Goal: Task Accomplishment & Management: Complete application form

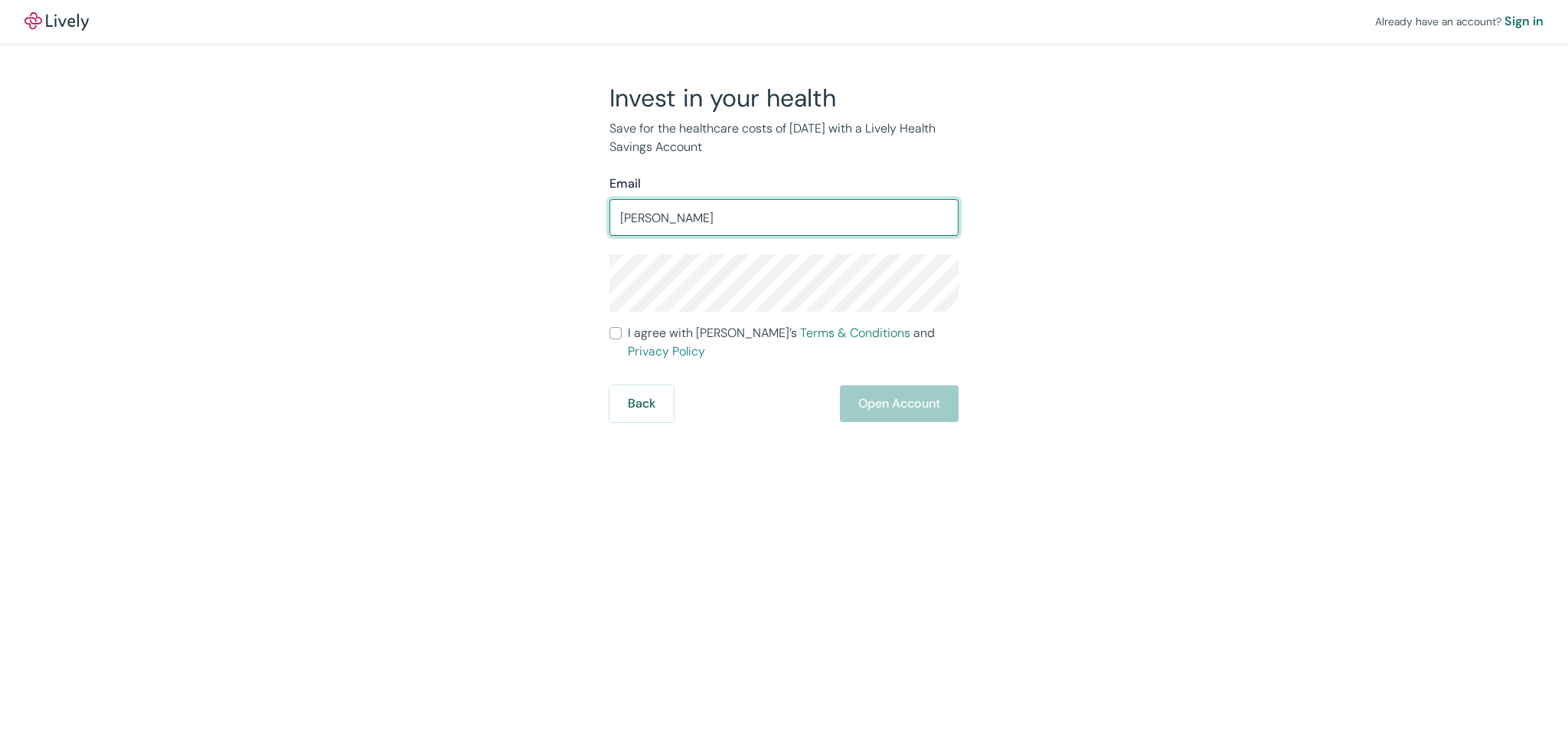
type input "raul_elorduy@hotmail.com"
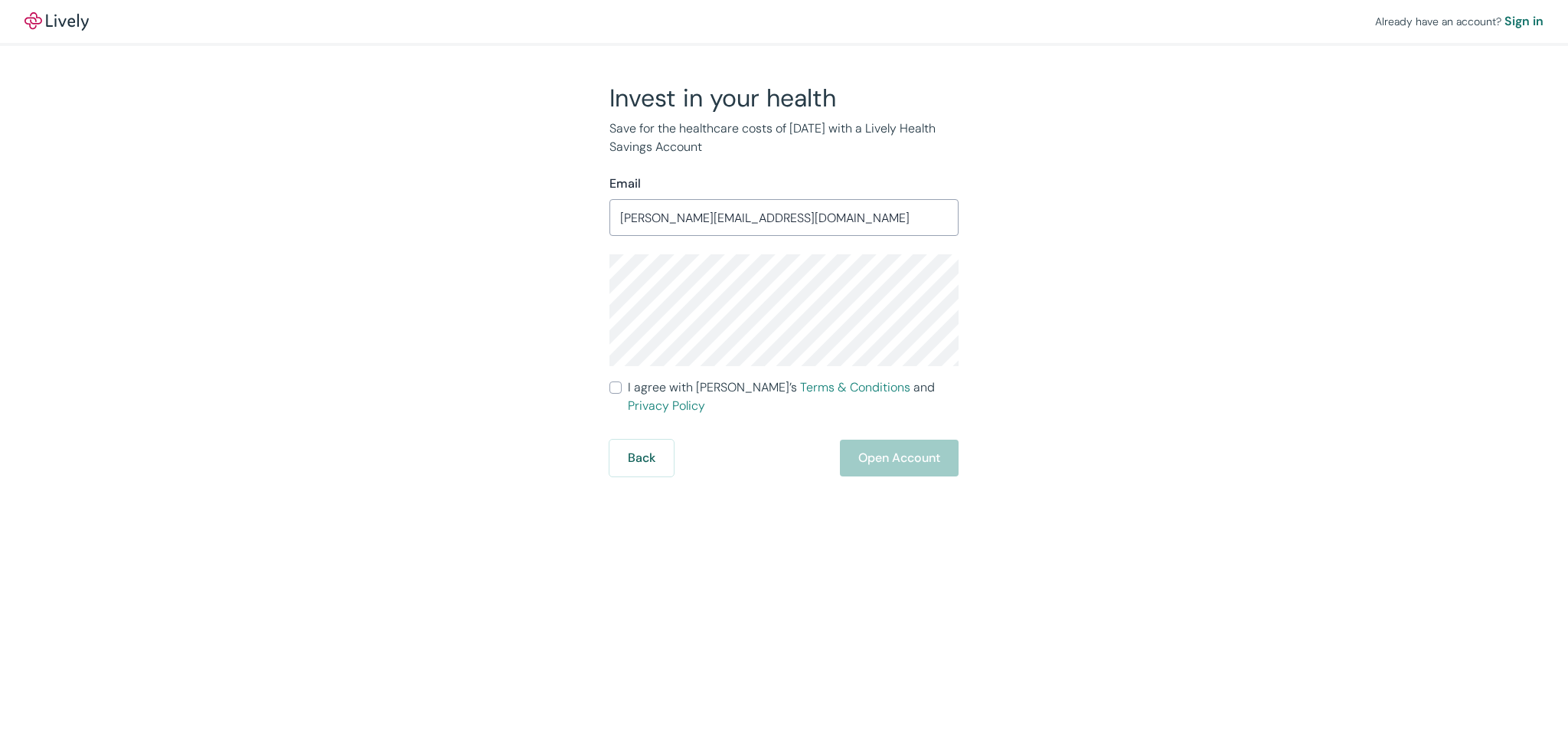
click at [617, 385] on input "I agree with Lively’s Terms & Conditions and Privacy Policy" at bounding box center [616, 387] width 13 height 13
checkbox input "true"
click at [913, 445] on button "Open Account" at bounding box center [900, 458] width 119 height 37
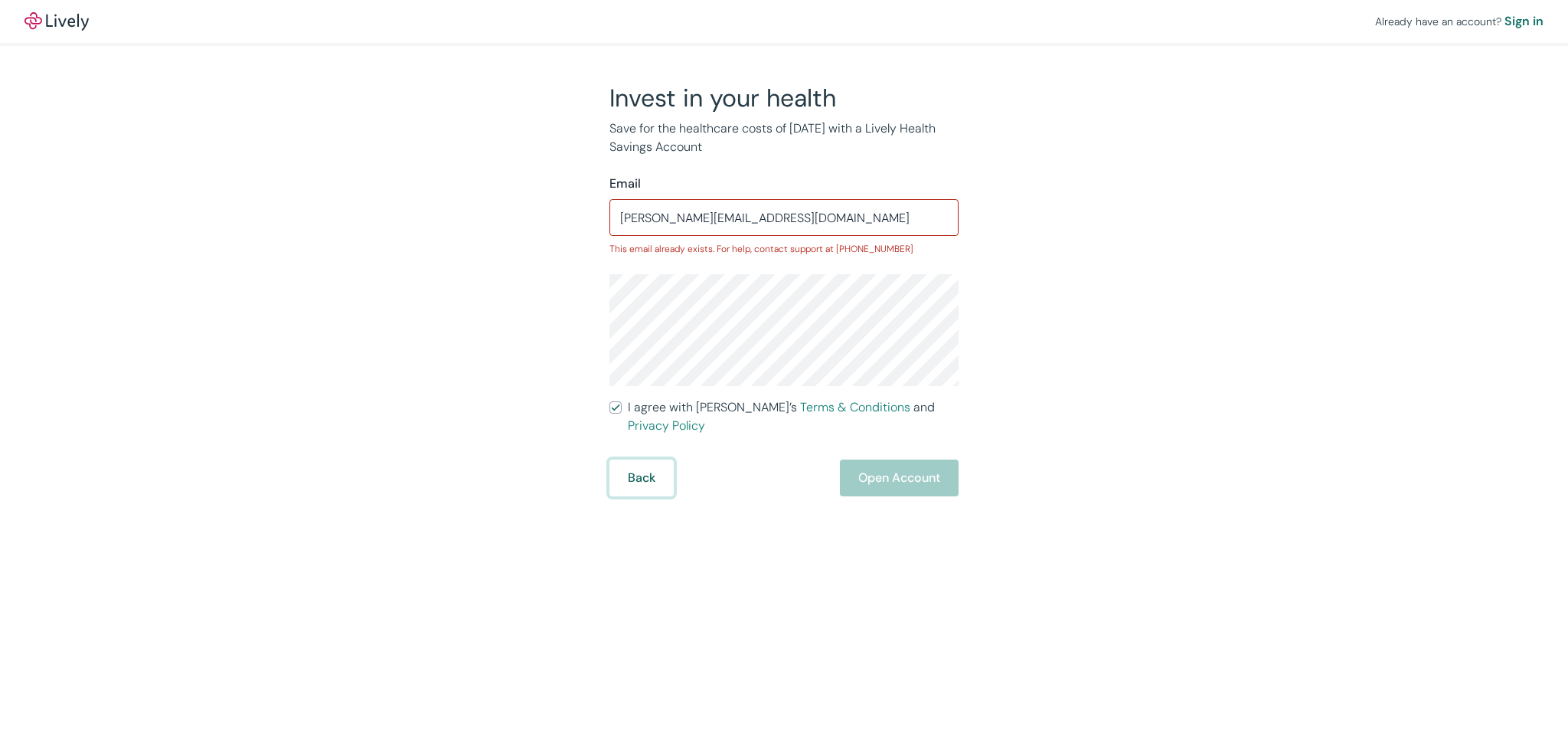
click at [662, 460] on button "Back" at bounding box center [642, 478] width 64 height 37
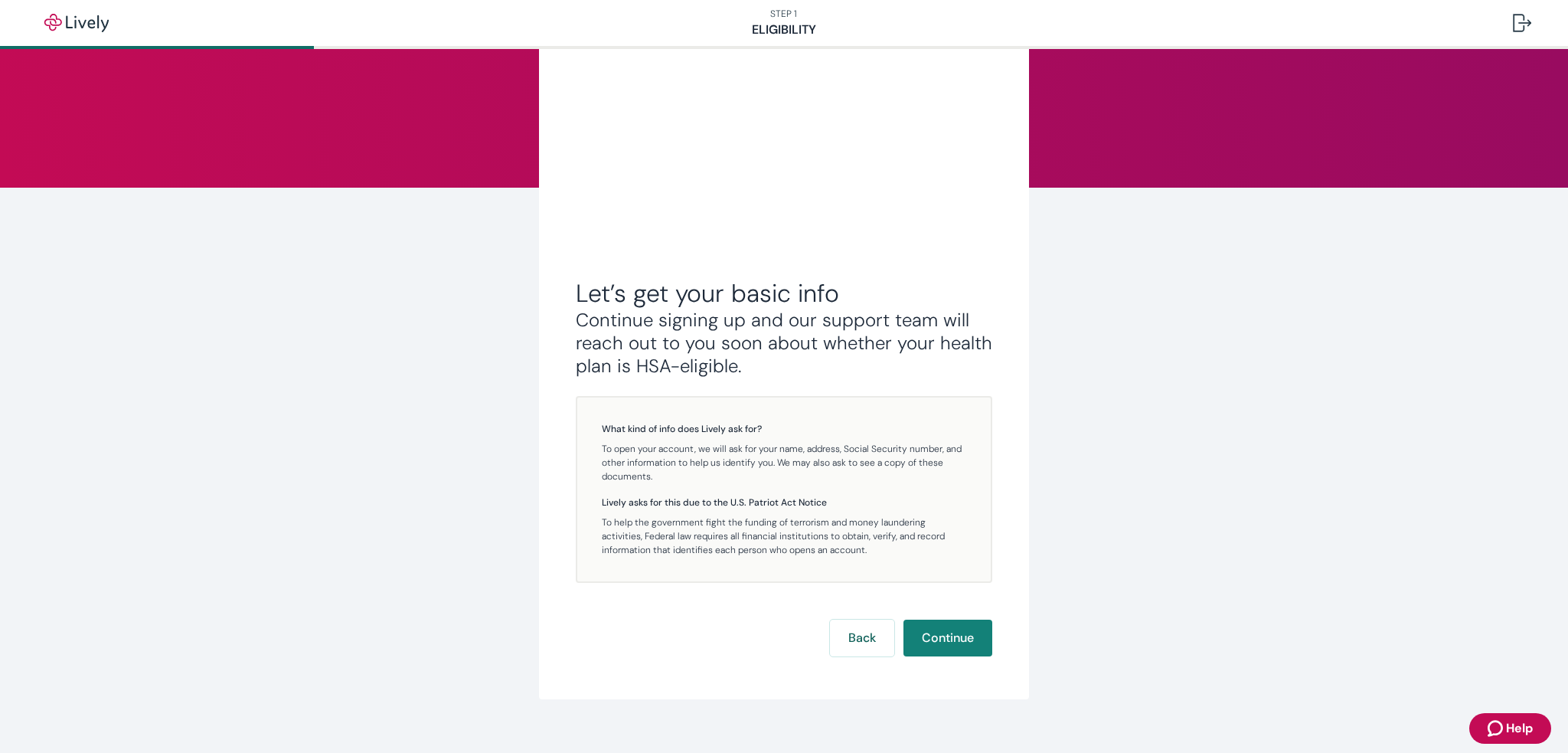
scroll to position [110, 0]
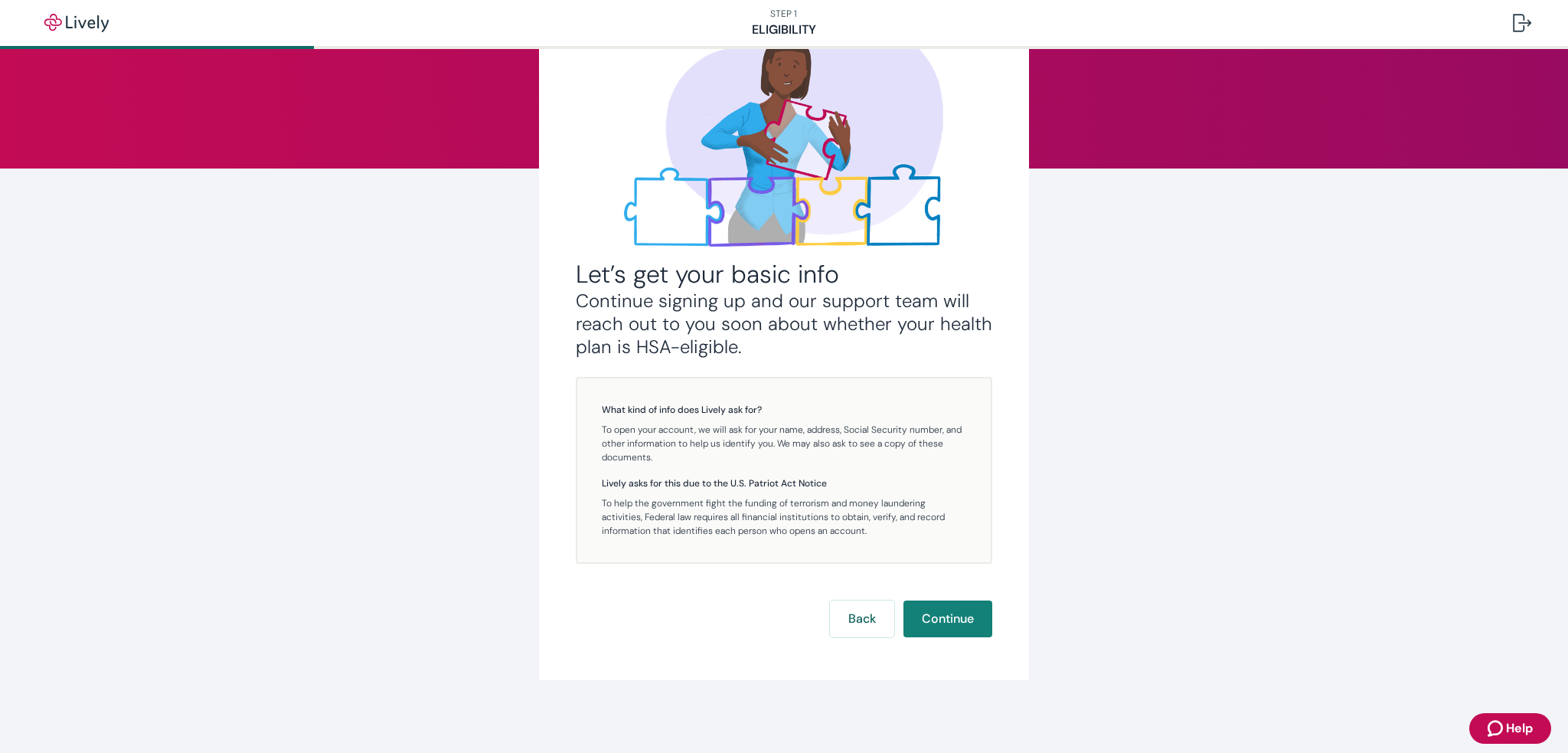
click at [951, 597] on div "Let’s get your basic info Continue signing up and our support team will reach o…" at bounding box center [784, 323] width 417 height 628
click at [941, 620] on button "Continue" at bounding box center [948, 619] width 89 height 37
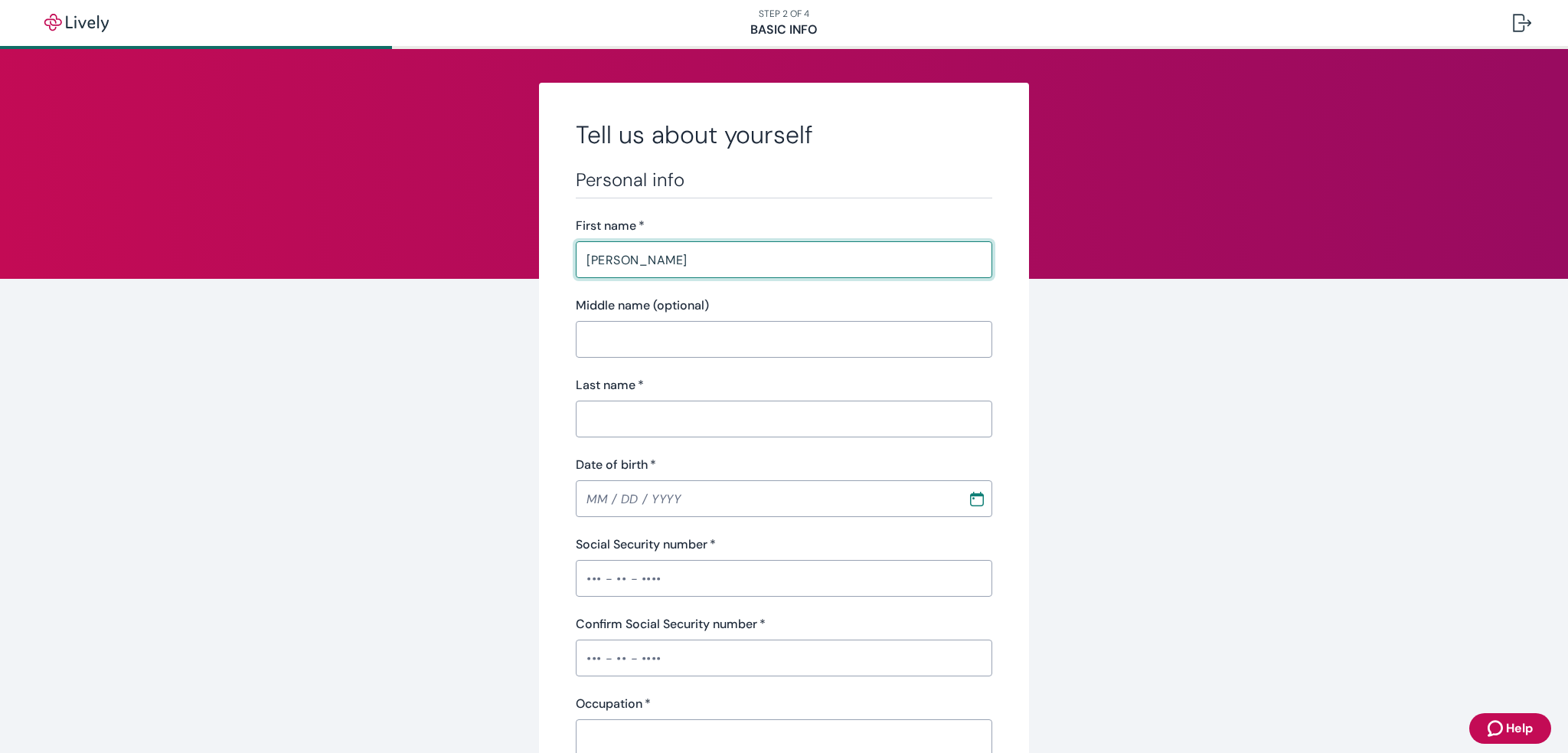
type input "Raul"
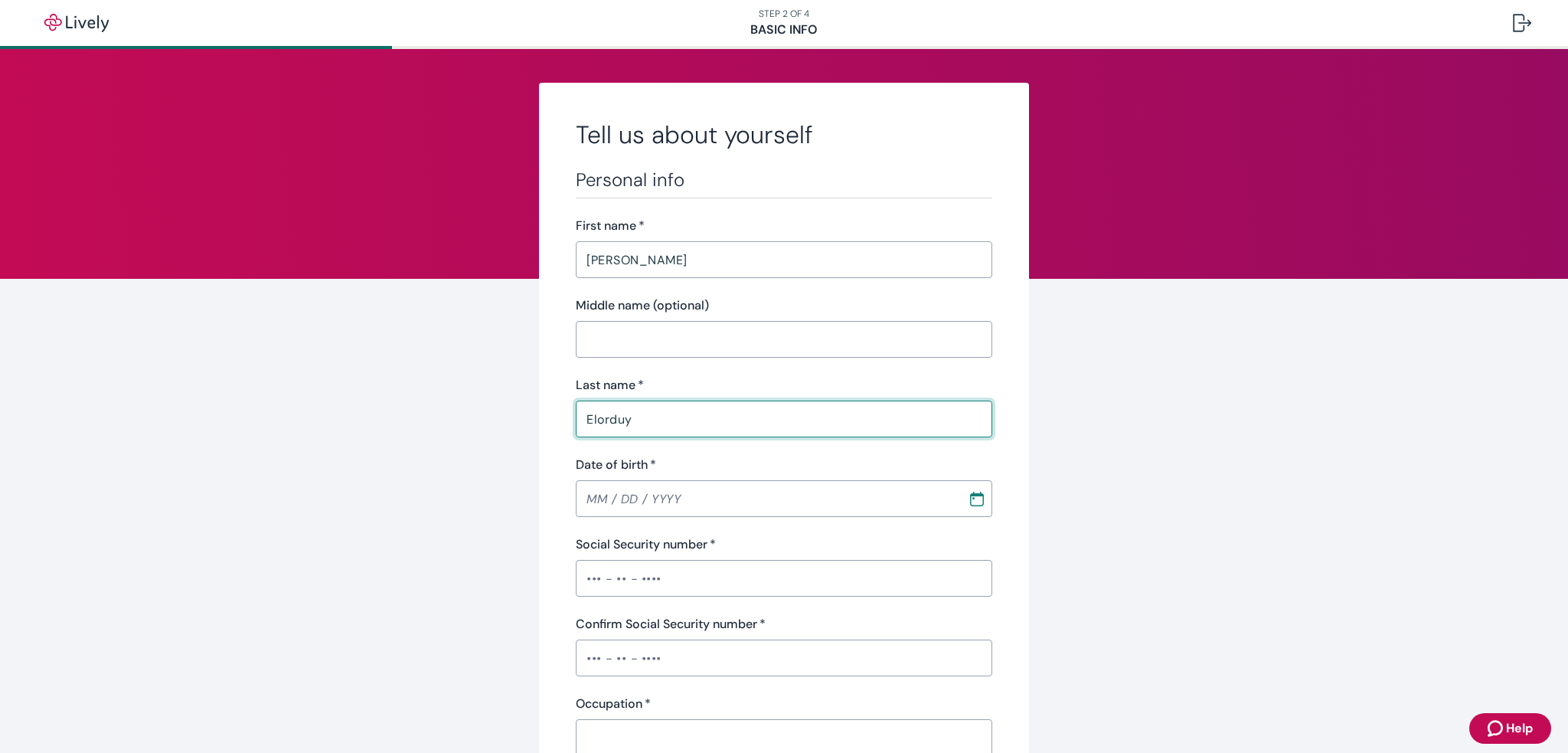
type input "Elorduy"
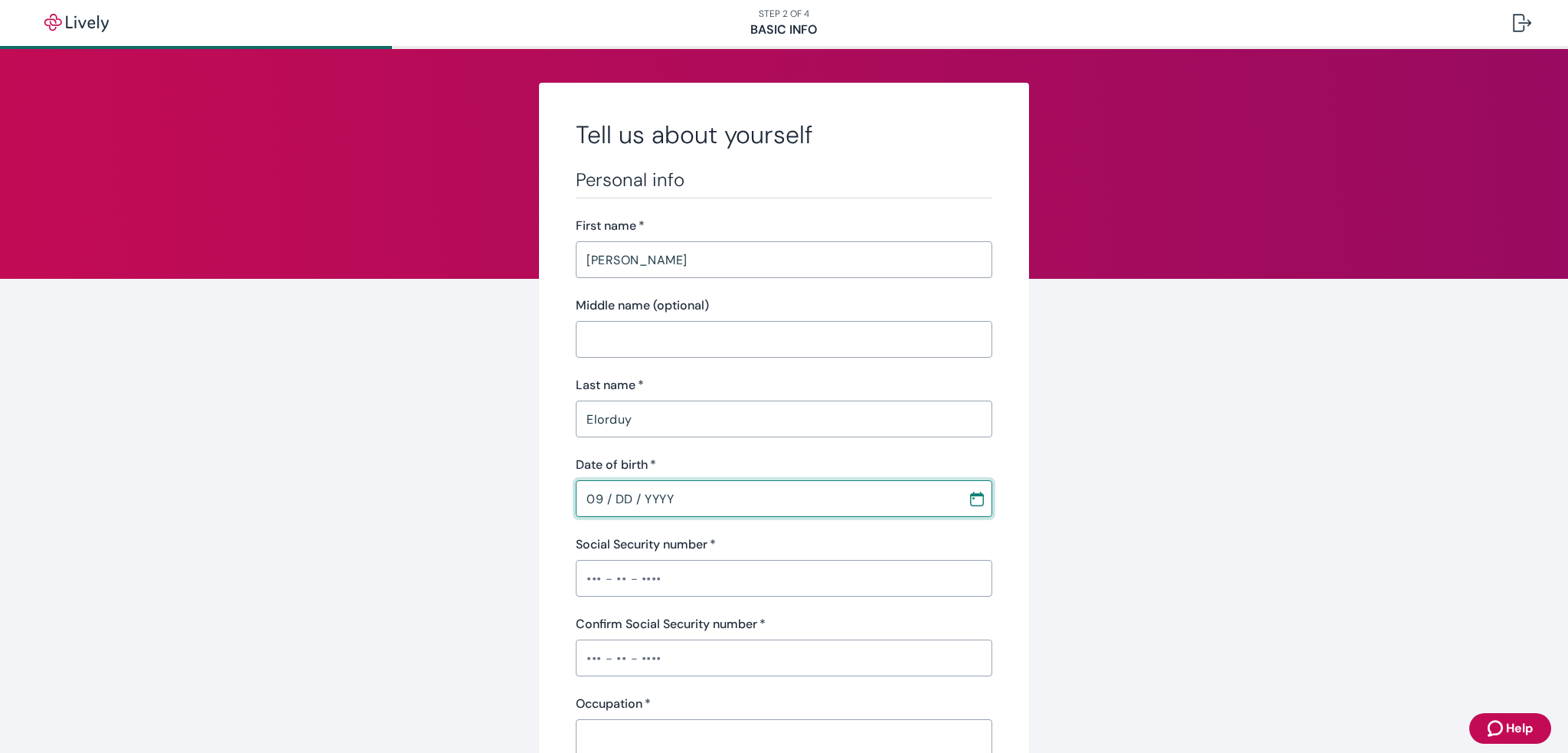
type input "09 / DD / YYYY"
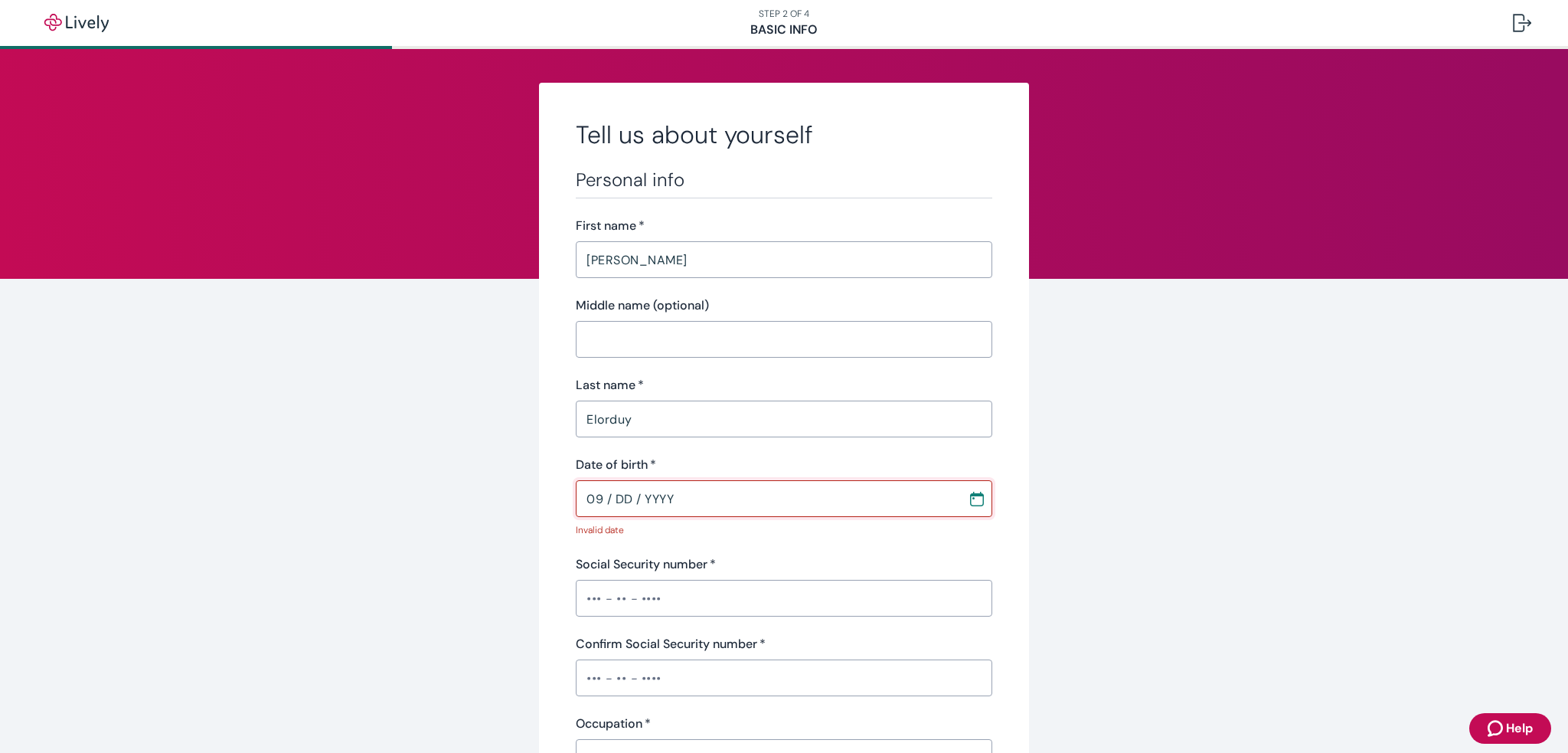
click at [610, 492] on input "09 / DD / YYYY" at bounding box center [766, 498] width 381 height 31
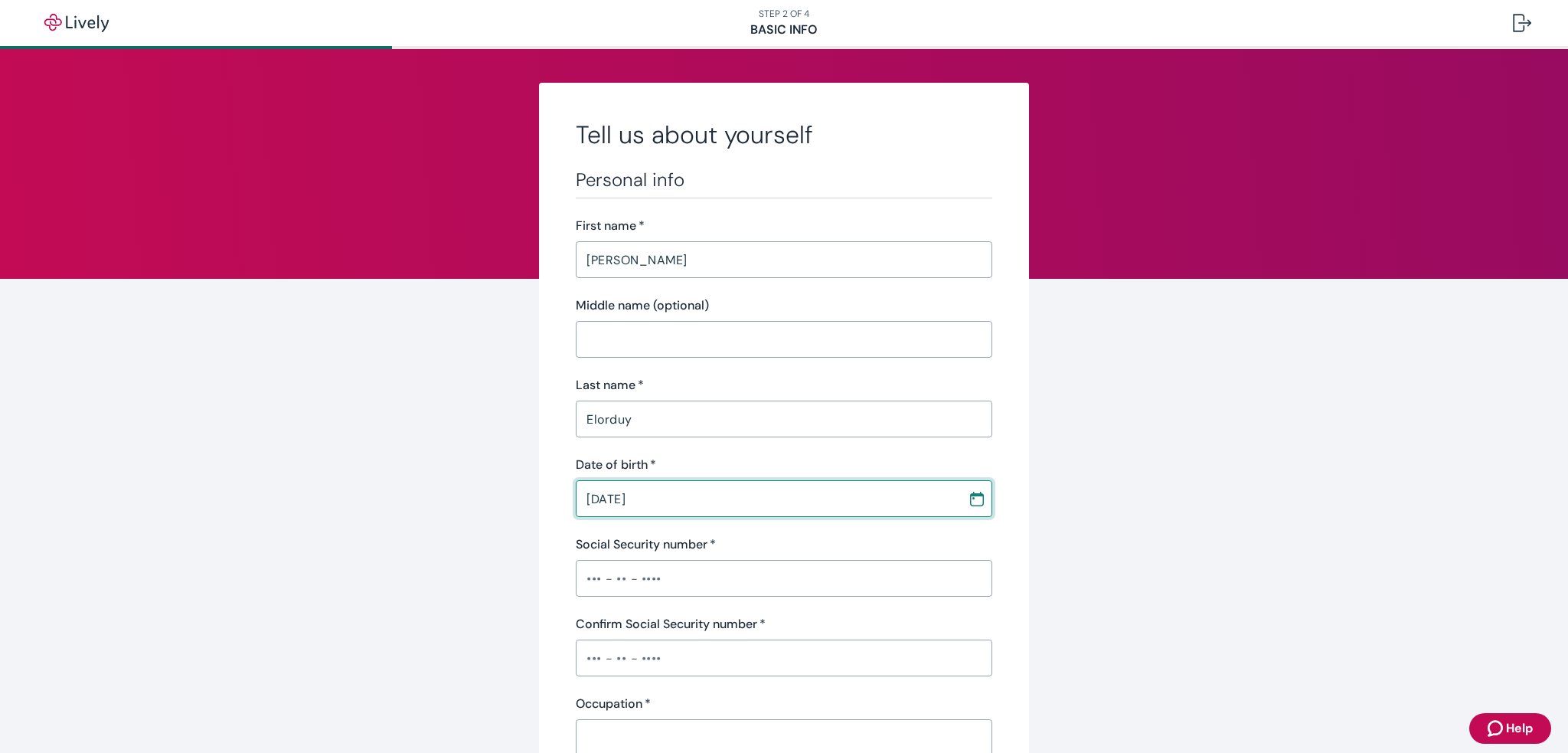
type input "09 / 10 / 1968"
click at [592, 574] on input "Social Security number   *" at bounding box center [784, 578] width 417 height 31
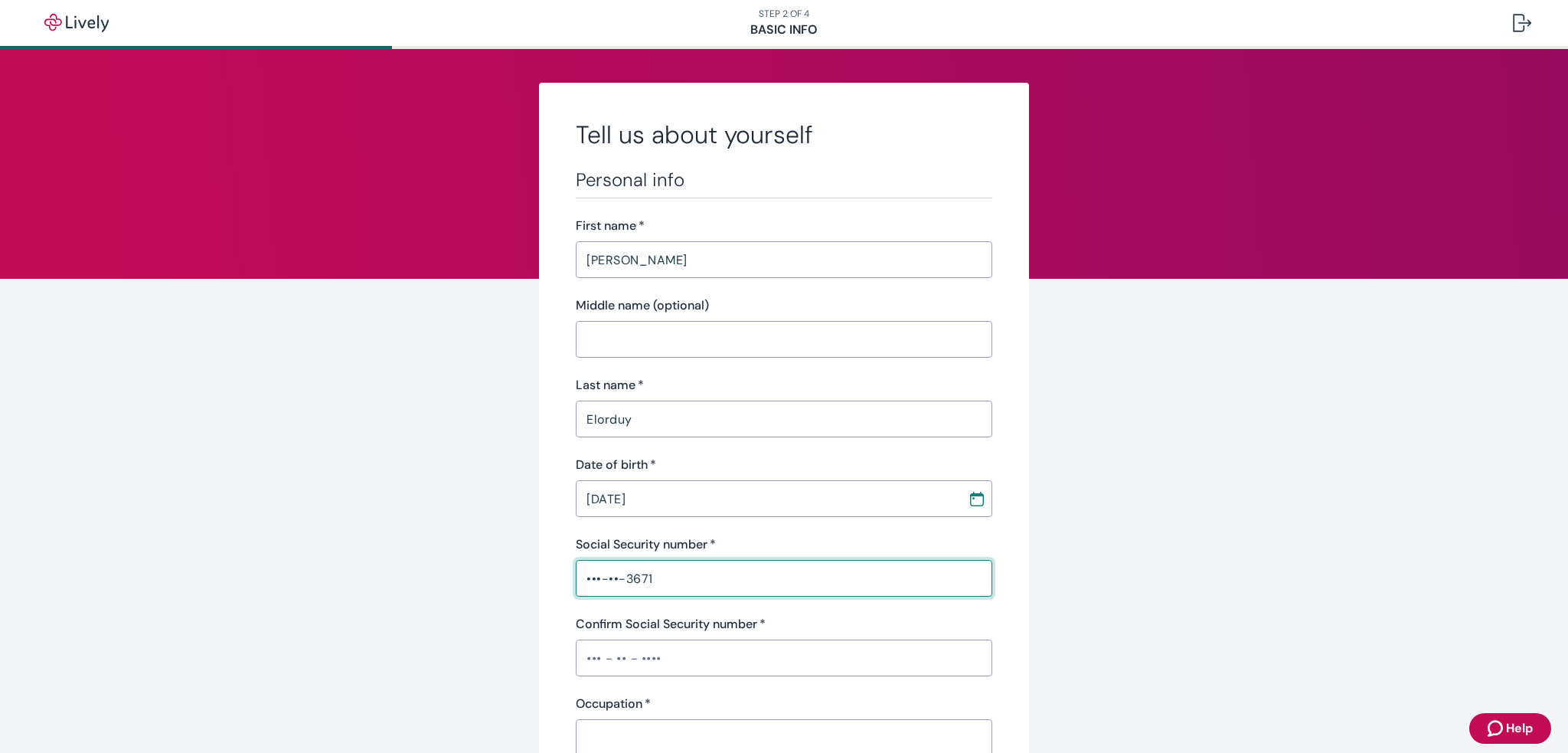
type input "•••-••-3671"
click at [592, 658] on input "Confirm Social Security number   *" at bounding box center [784, 658] width 417 height 31
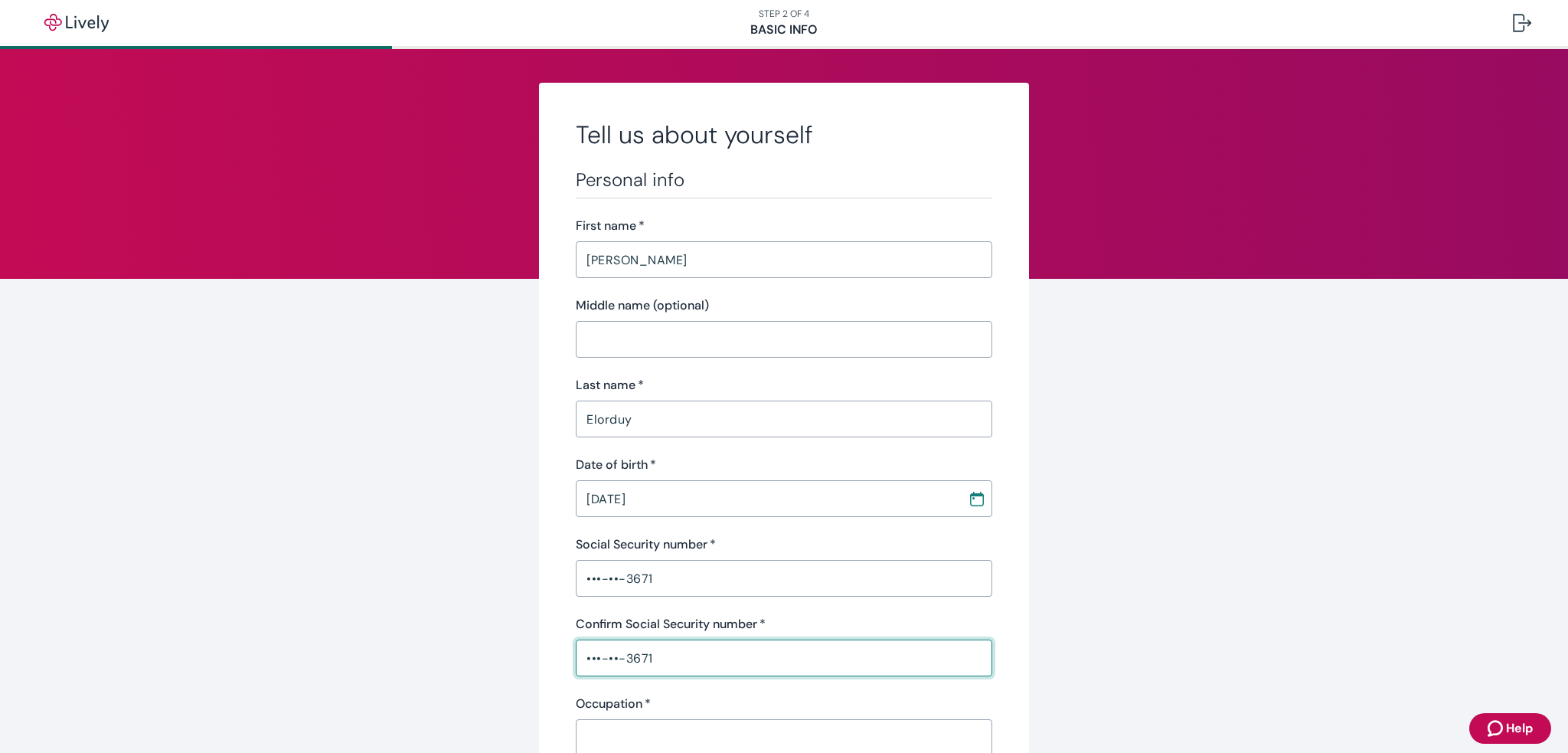
type input "•••-••-3671"
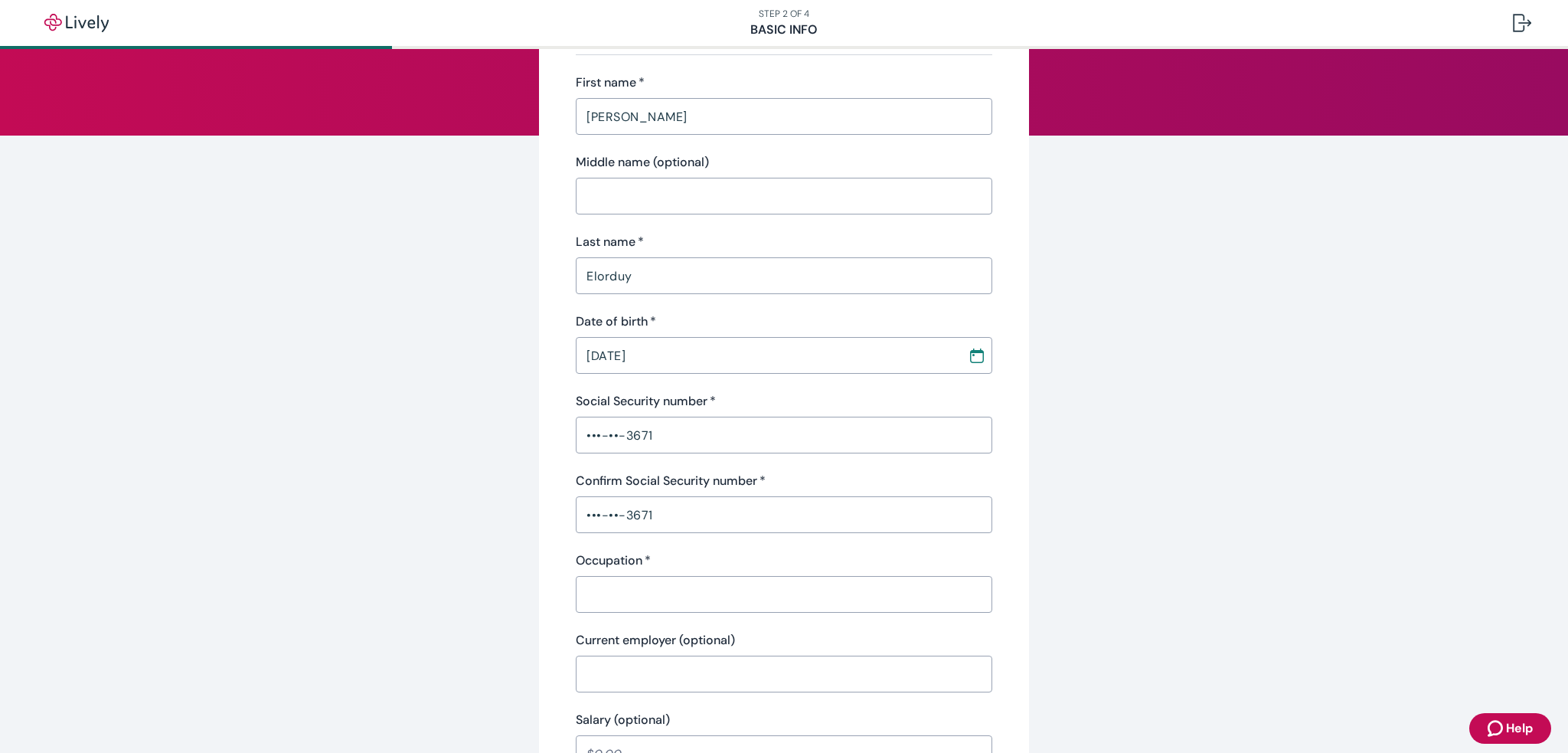
scroll to position [153, 0]
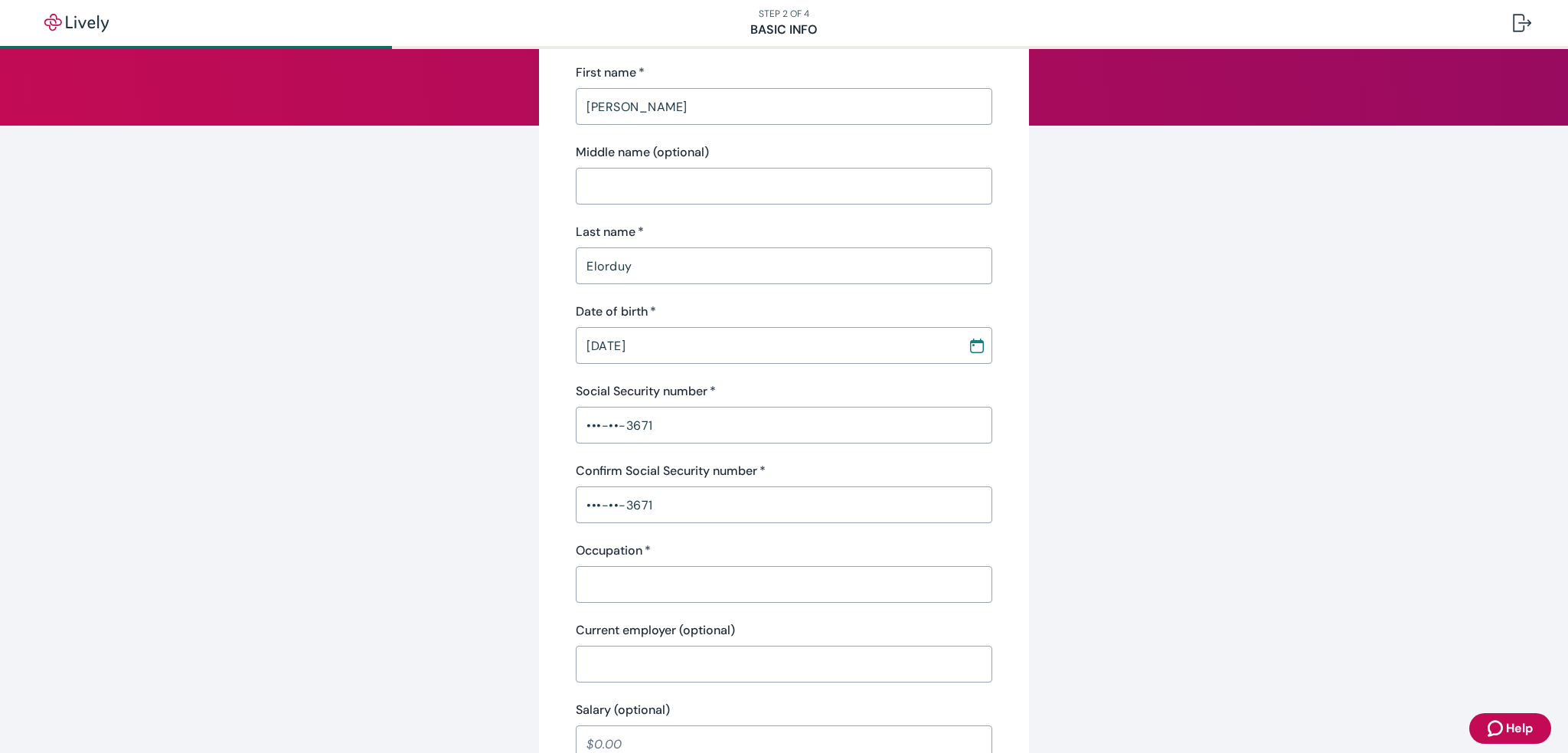
click at [728, 584] on input "Occupation   *" at bounding box center [784, 584] width 417 height 31
type input "M"
type input "Self Employed"
click at [1042, 514] on div "Tell us about yourself Personal info First name   * Raul ​ Middle name (optiona…" at bounding box center [784, 644] width 735 height 1429
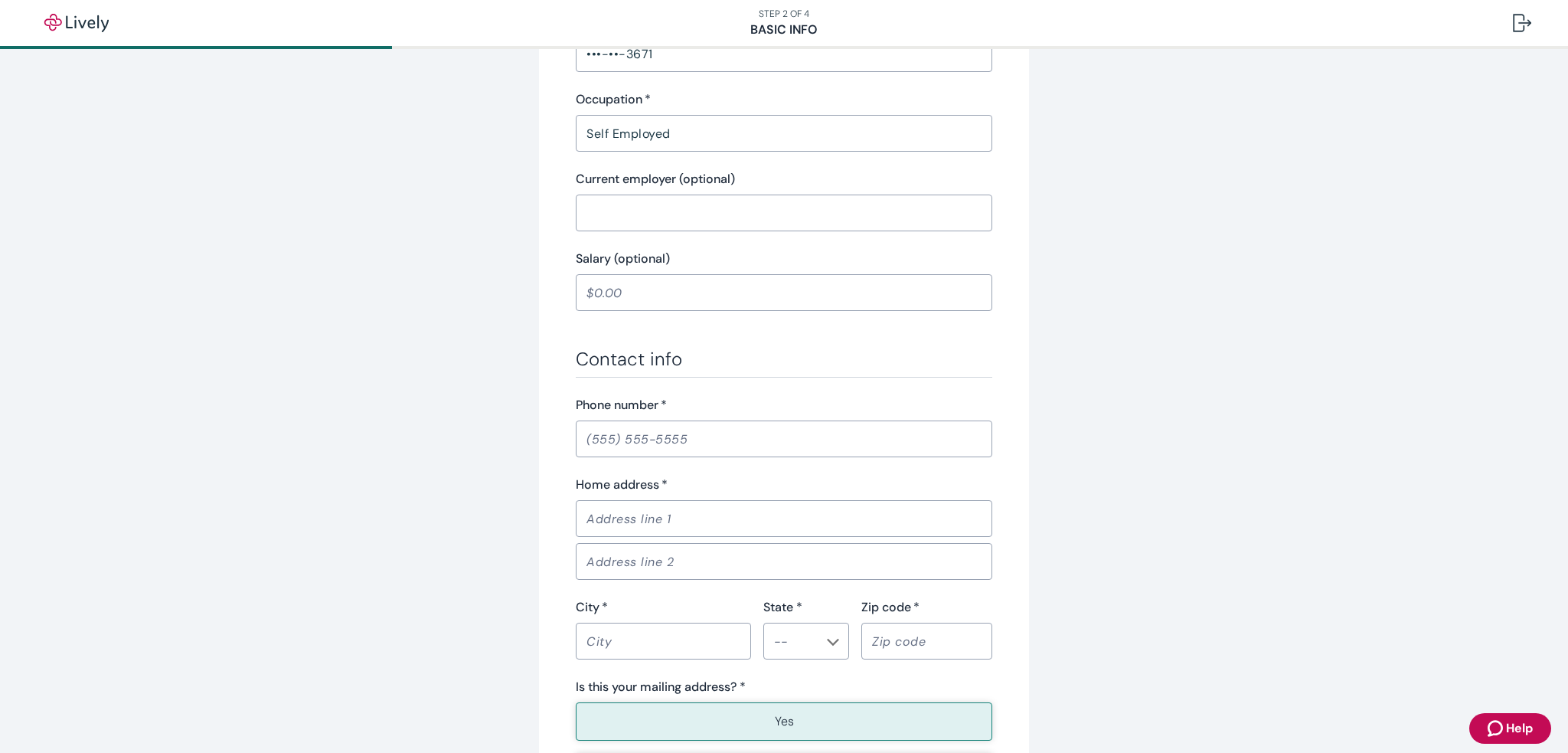
scroll to position [689, 0]
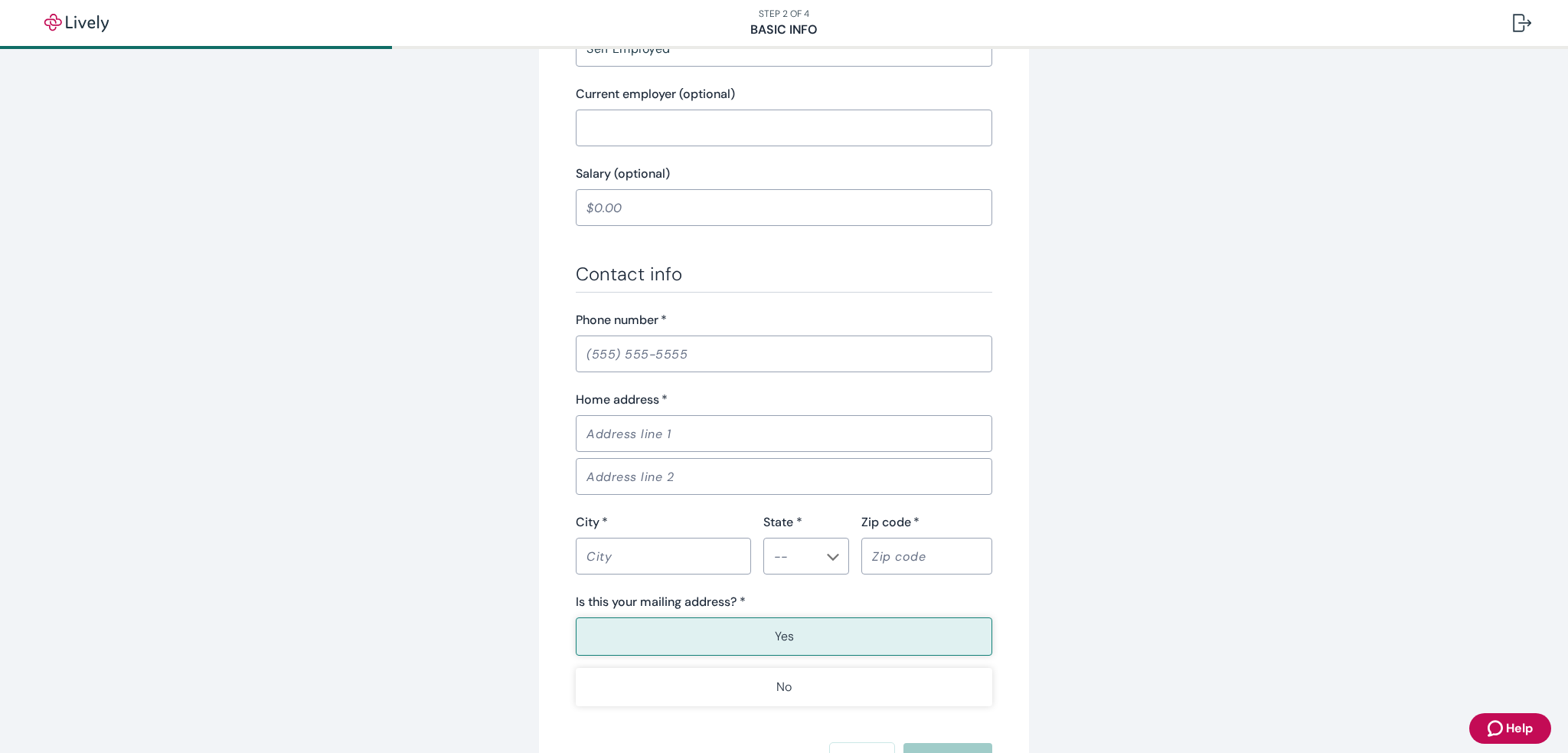
click at [600, 356] on input "Phone number   *" at bounding box center [784, 354] width 417 height 31
type input "(281) 782-0560"
click at [671, 431] on input "Home address   *" at bounding box center [784, 433] width 417 height 31
type input "2302 Bayou Mist Ct"
type input "J"
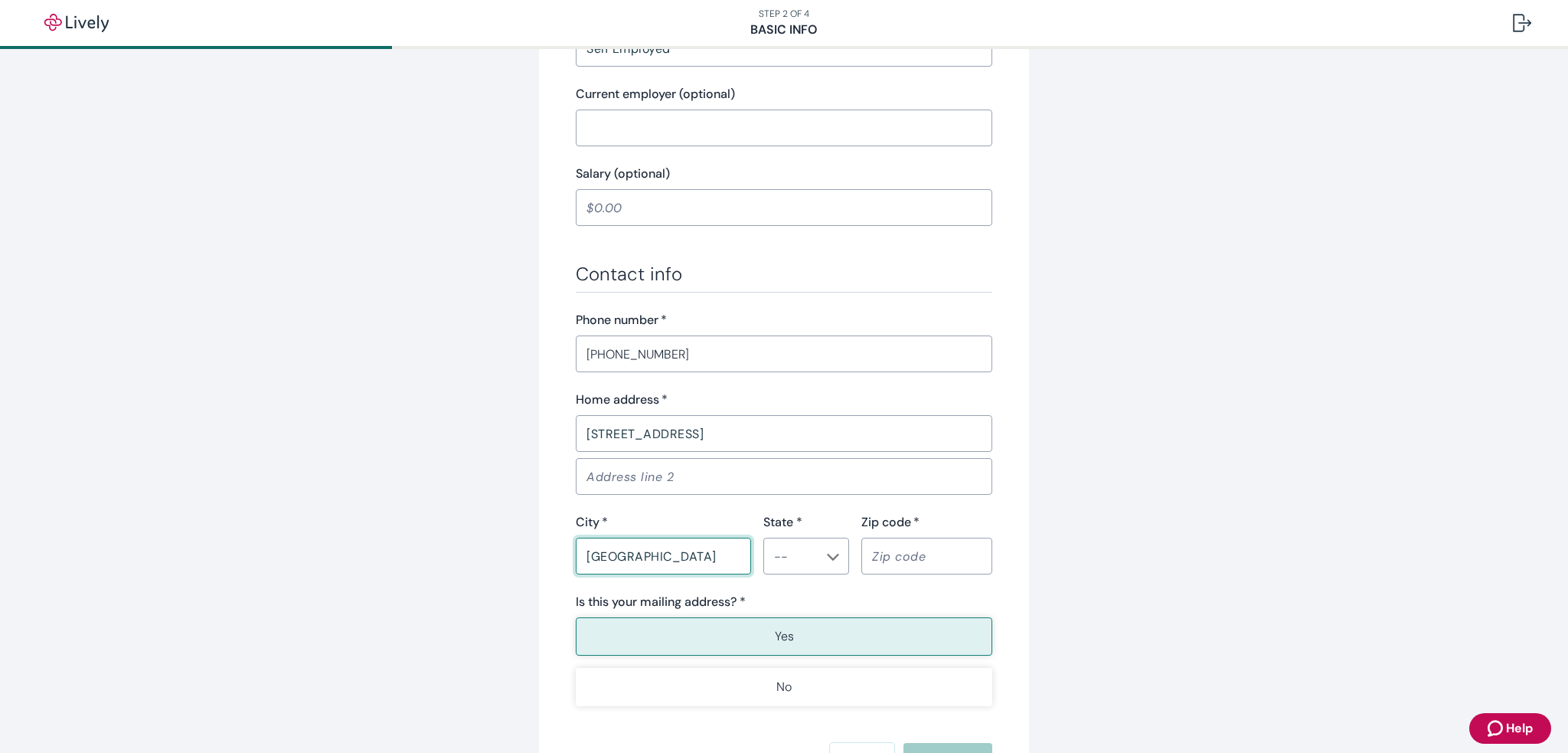
type input "Houston"
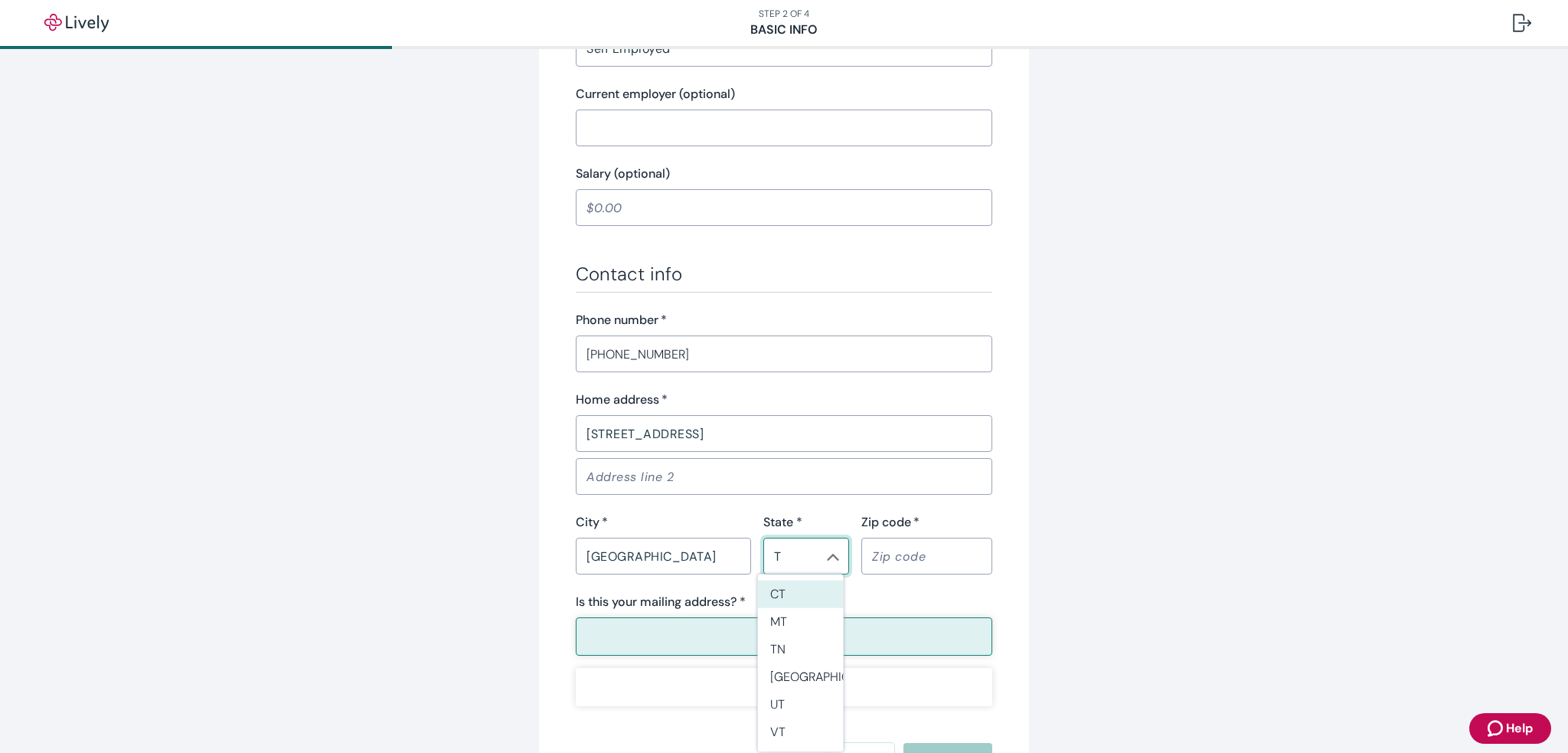
type input "TX"
type input "#1000"
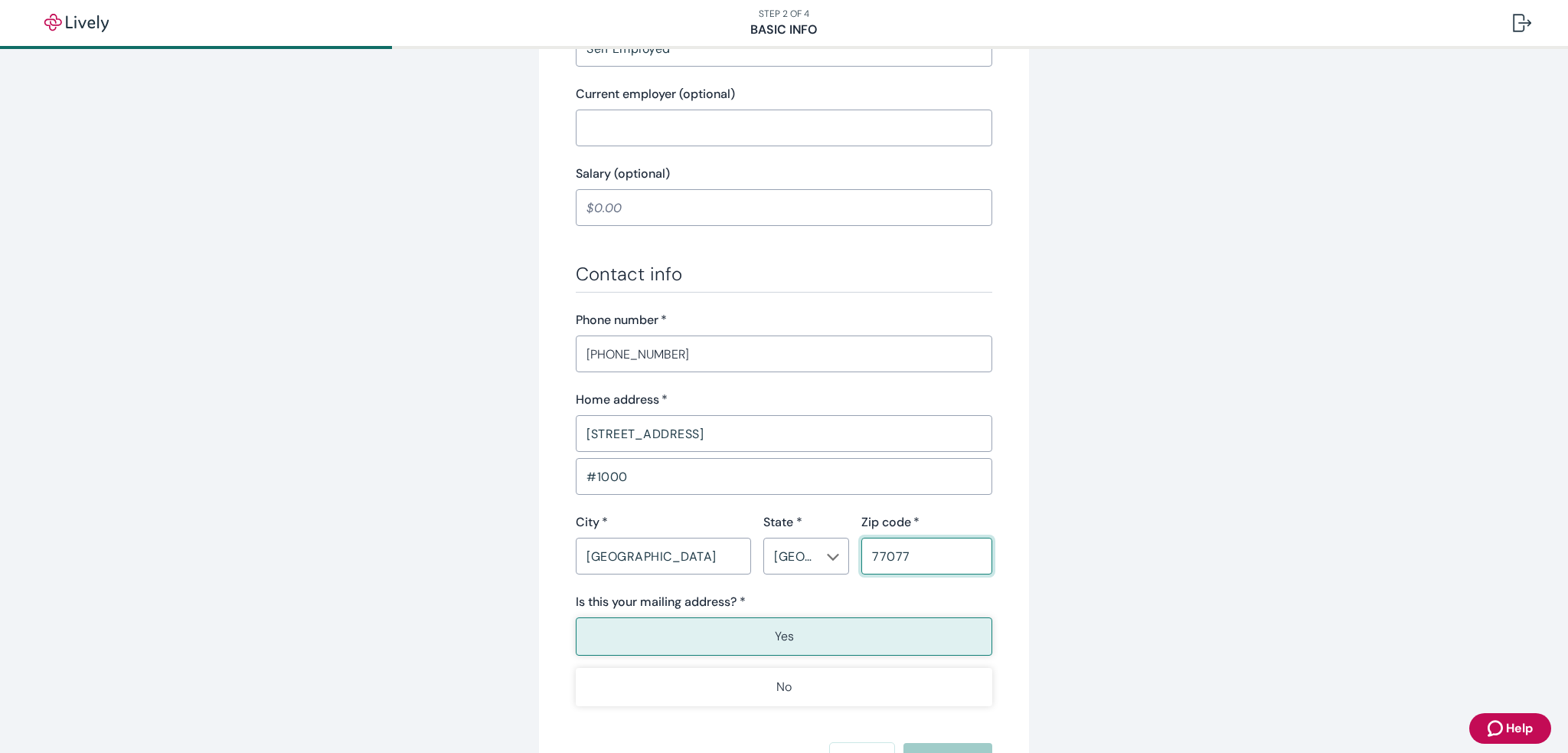
type input "77077"
click at [963, 372] on div "Contact info Phone number   * (281) 782-0560 ​ Home address   * 2302 Bayou Mist…" at bounding box center [784, 484] width 417 height 444
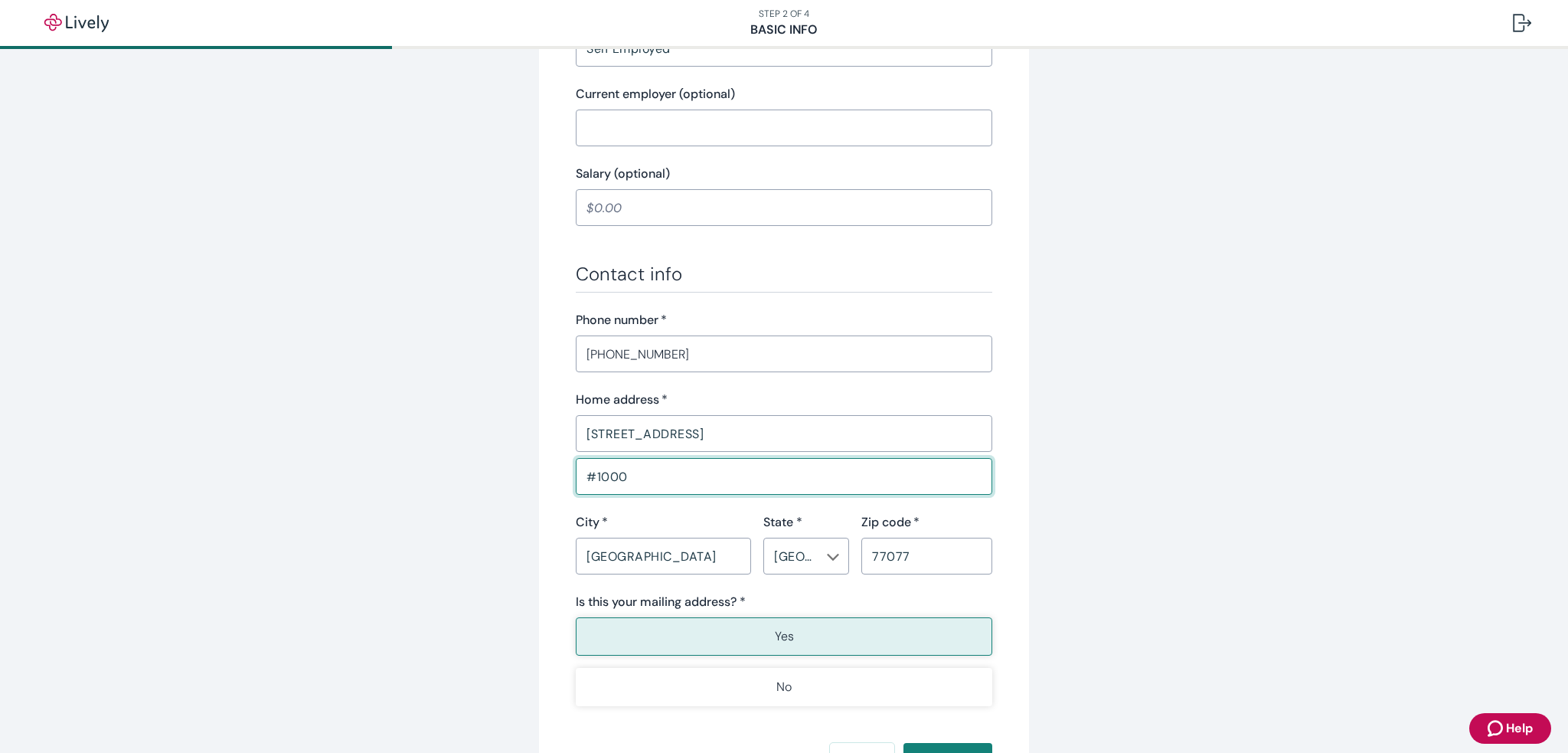
drag, startPoint x: 655, startPoint y: 480, endPoint x: 540, endPoint y: 482, distance: 115.0
click at [540, 482] on div "Tell us about yourself Personal info First name   * Raul ​ Middle name (optiona…" at bounding box center [784, 108] width 490 height 1429
click at [1273, 459] on div "Tell us about yourself Personal info First name   * Raul ​ Middle name (optiona…" at bounding box center [784, 128] width 1568 height 1537
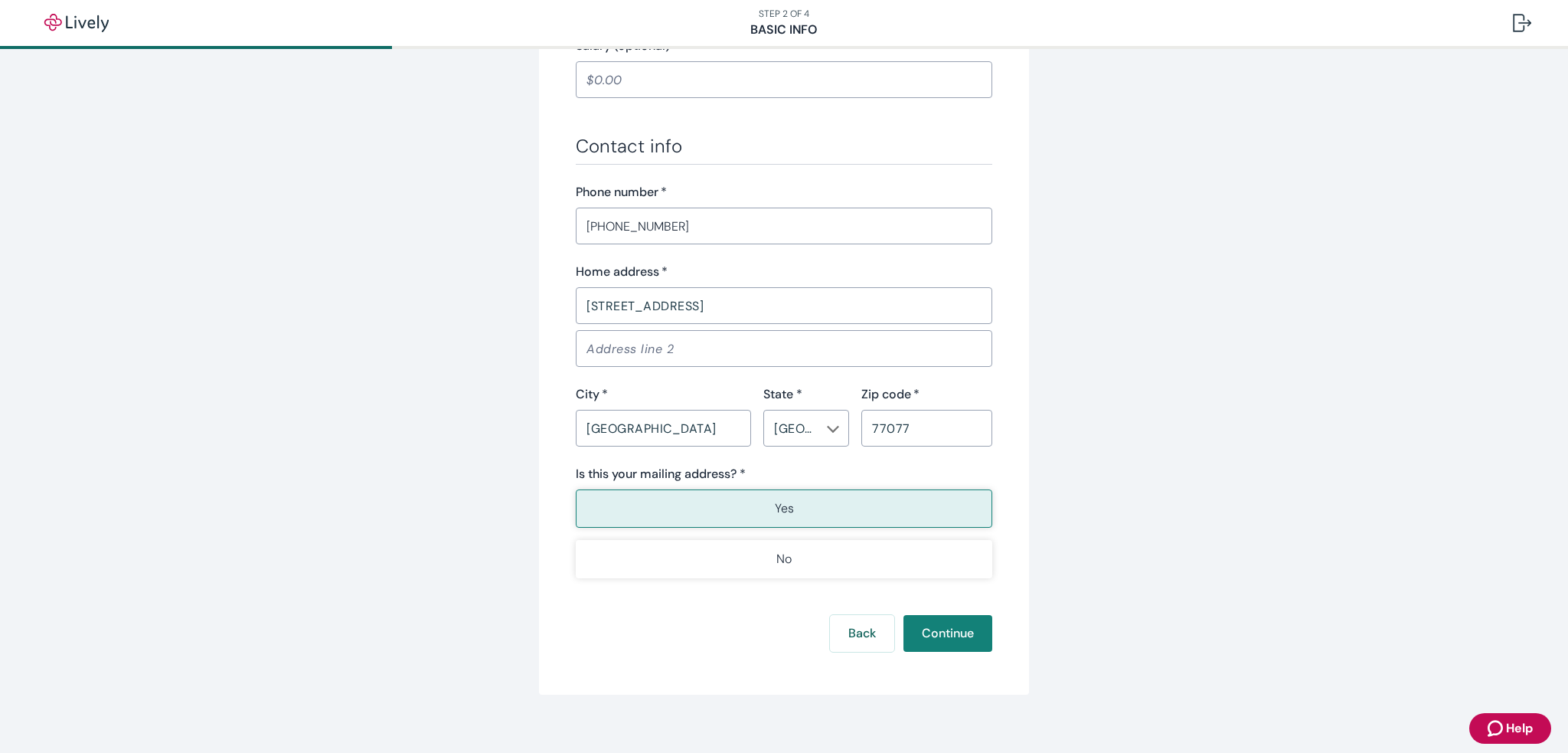
scroll to position [832, 0]
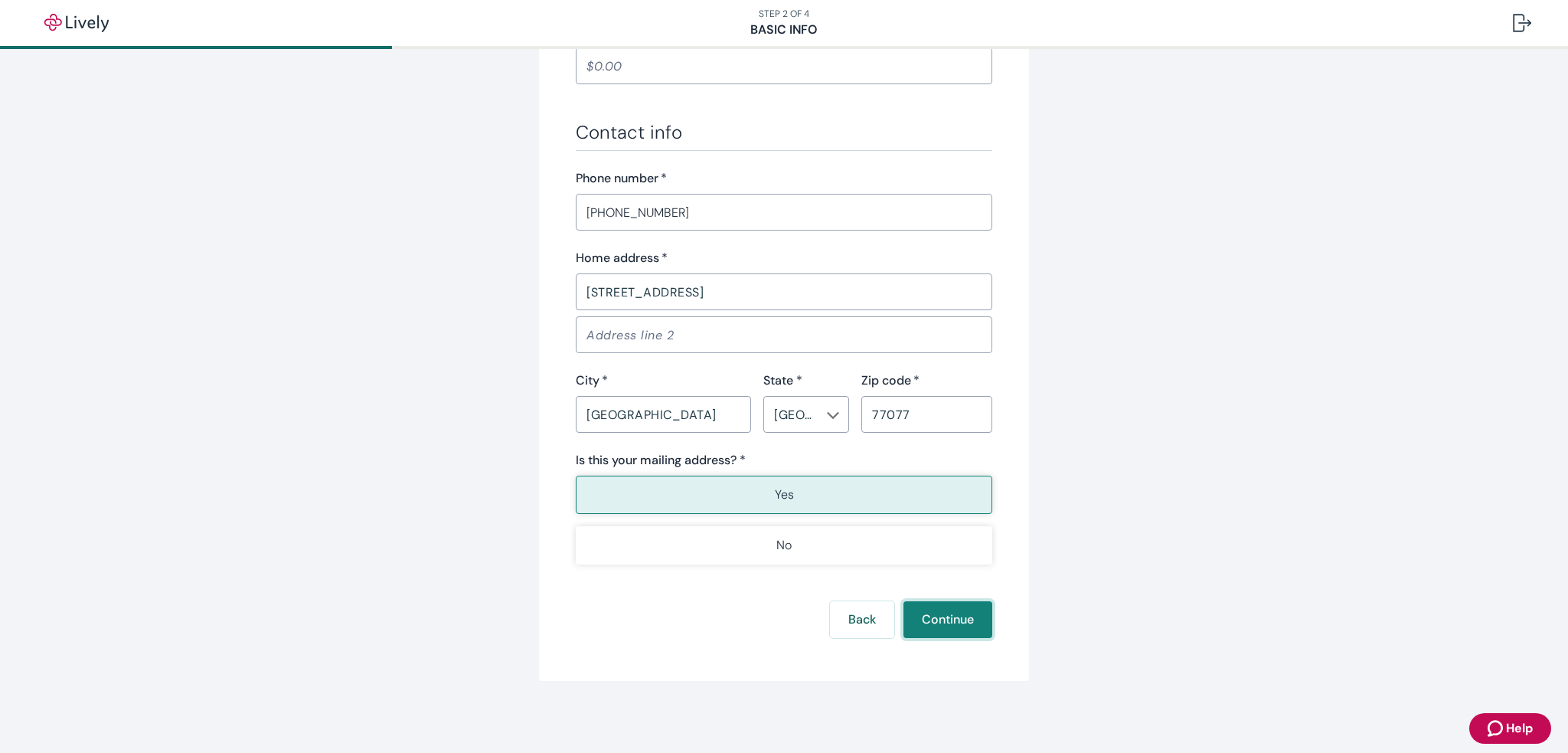
click at [964, 616] on button "Continue" at bounding box center [948, 620] width 89 height 37
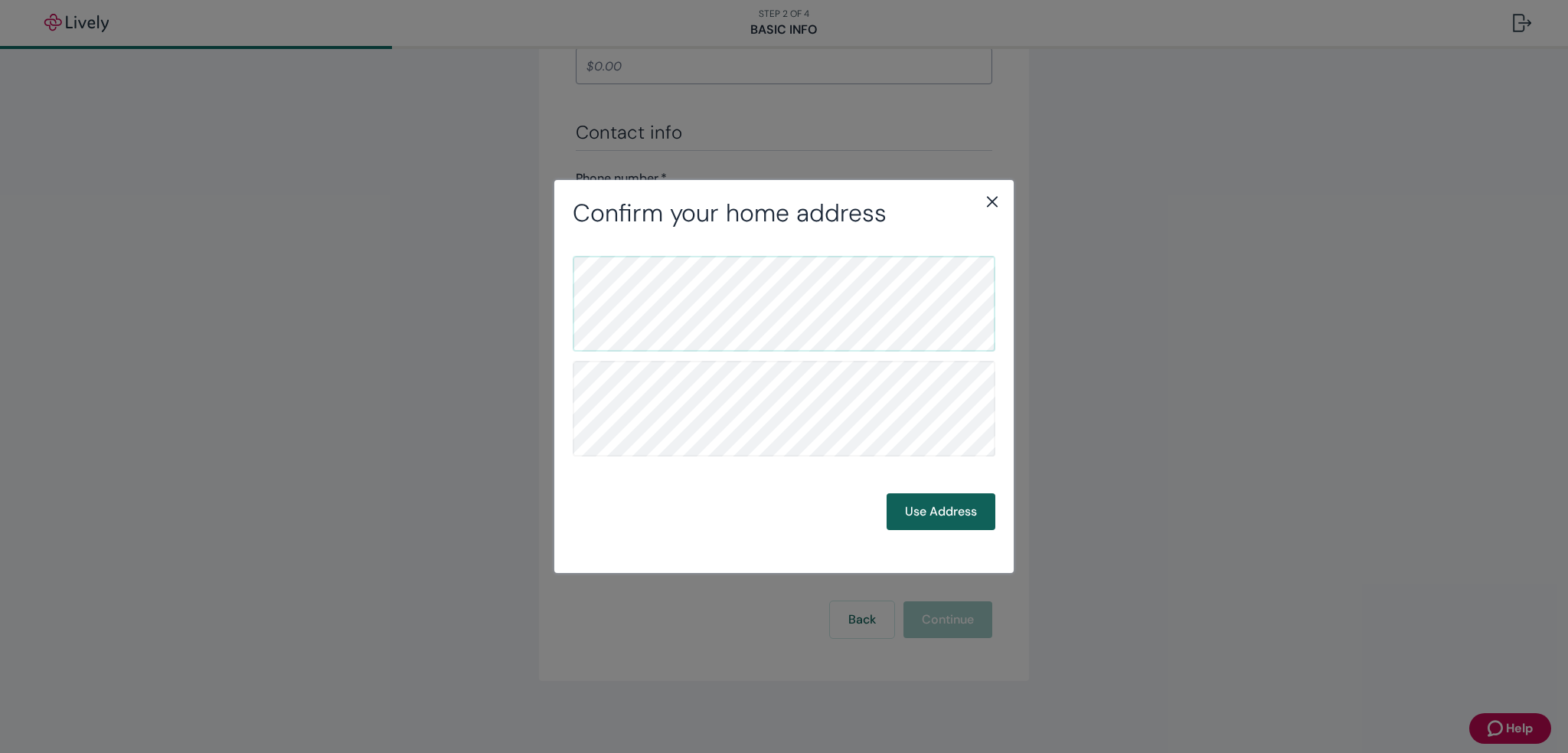
click at [946, 516] on button "Use Address" at bounding box center [941, 511] width 109 height 37
click at [972, 516] on button "Use Address" at bounding box center [941, 511] width 109 height 37
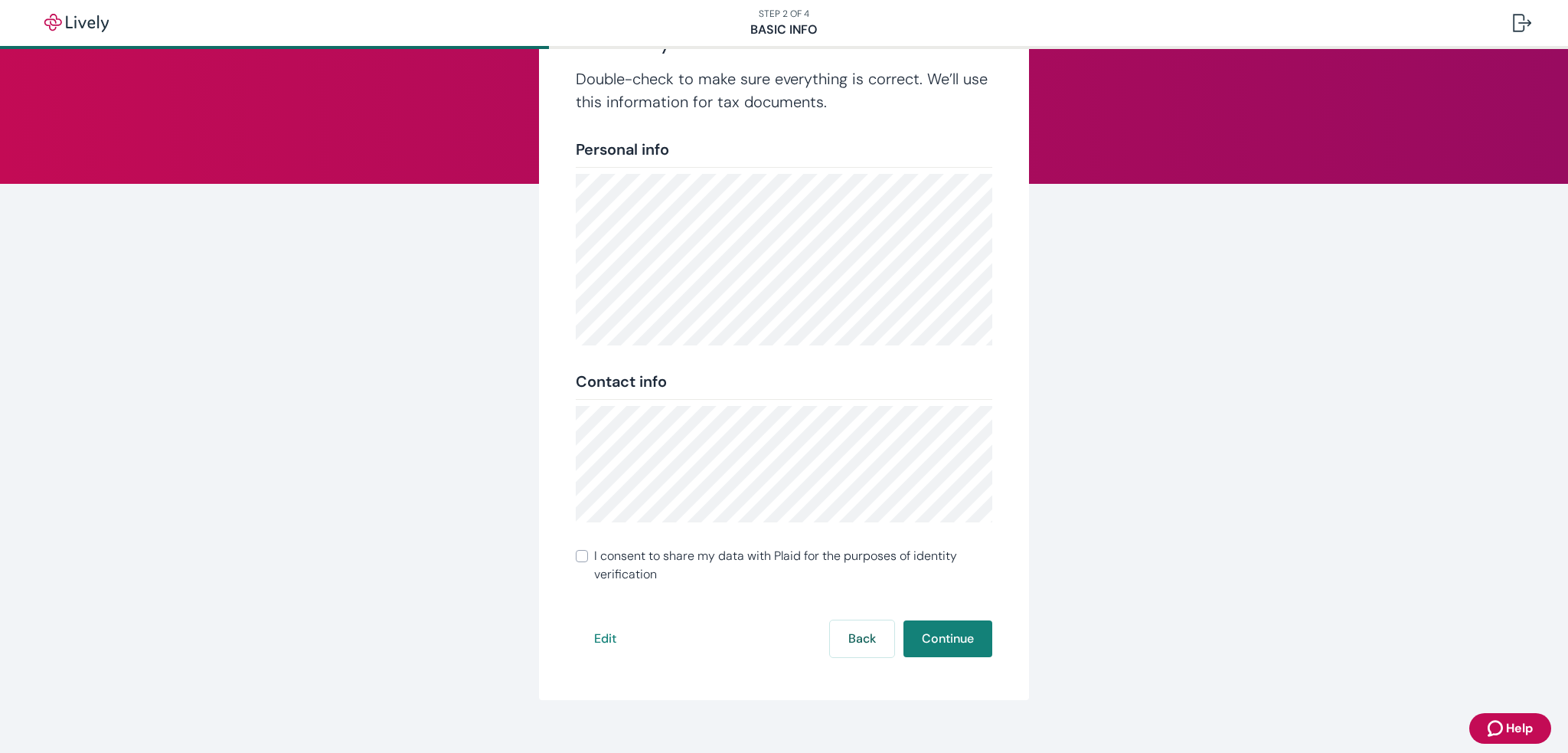
scroll to position [115, 0]
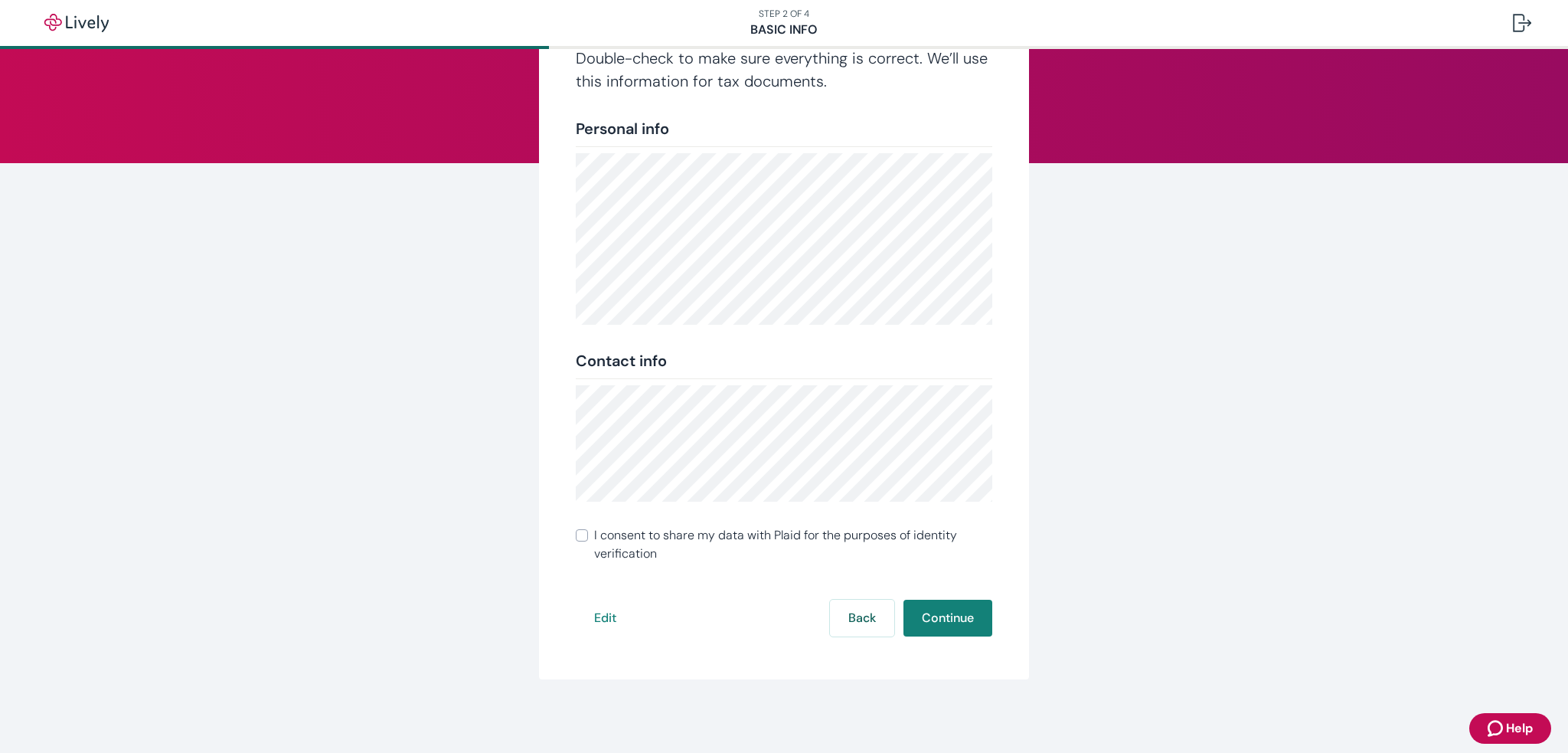
click at [579, 537] on input "I consent to share my data with Plaid for the purposes of identity verification" at bounding box center [581, 535] width 13 height 13
click at [576, 537] on input "I consent to share my data with Plaid for the purposes of identity verification" at bounding box center [581, 535] width 13 height 13
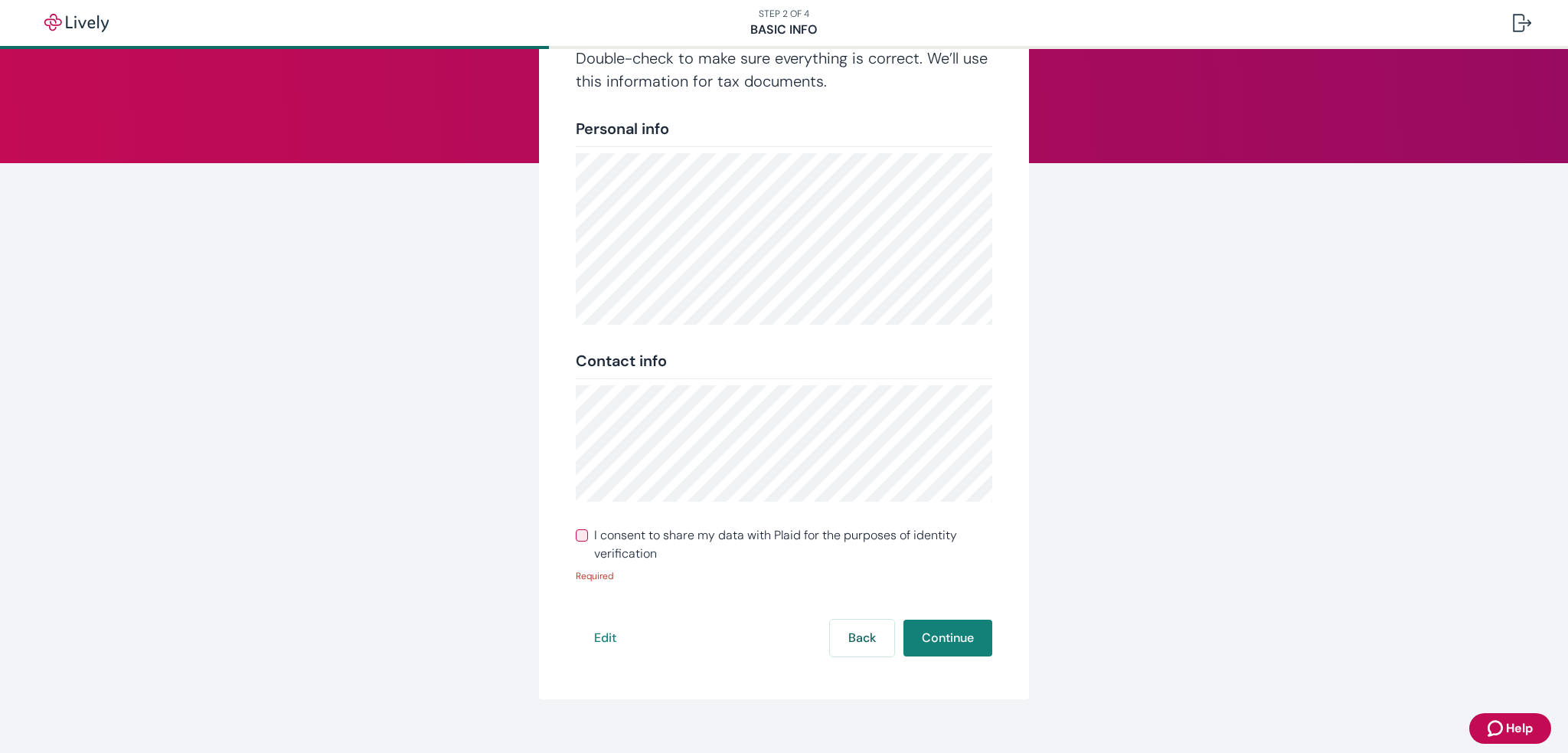
click at [576, 538] on input "I consent to share my data with Plaid for the purposes of identity verification" at bounding box center [581, 535] width 13 height 13
checkbox input "true"
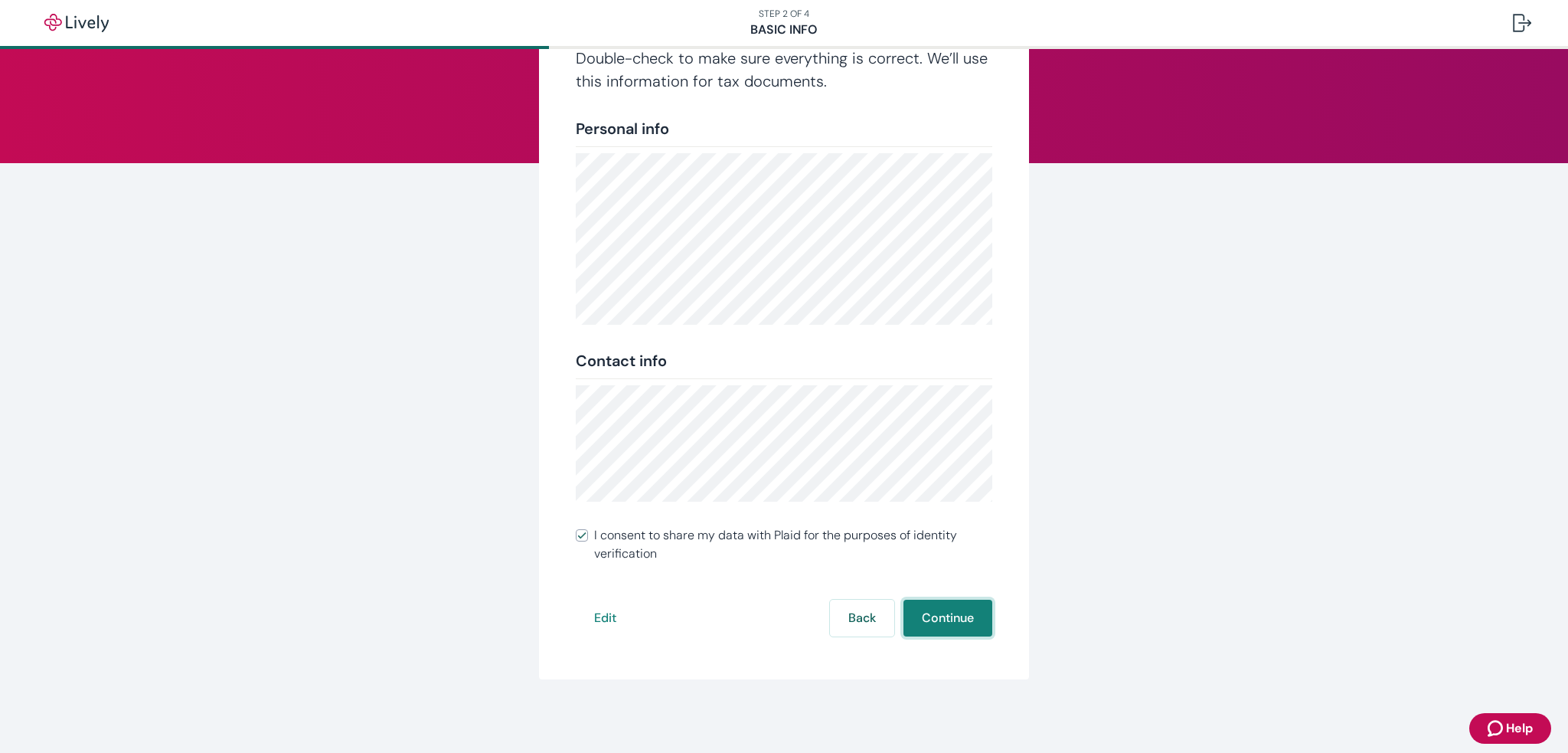
click at [952, 618] on button "Continue" at bounding box center [948, 618] width 89 height 37
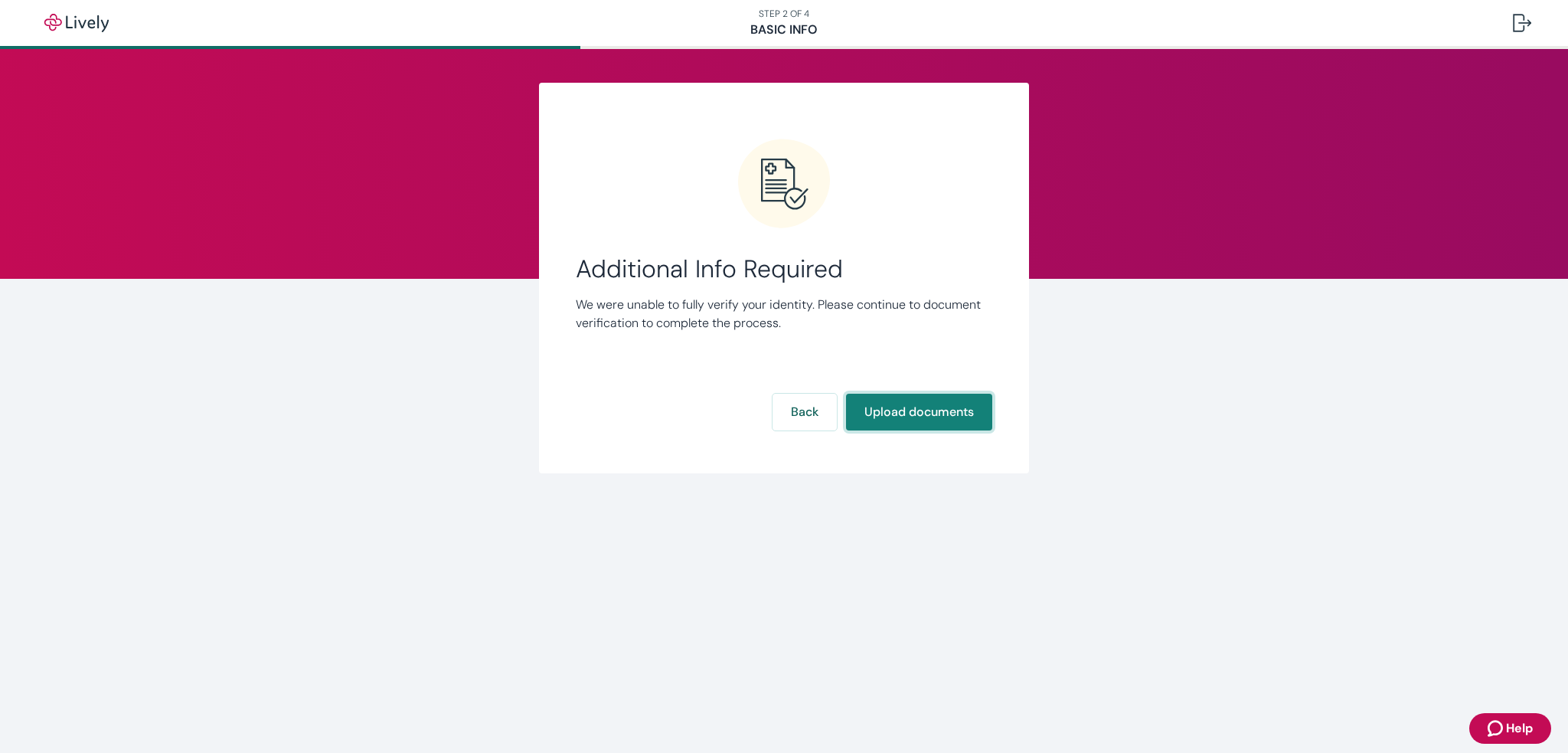
click at [925, 420] on button "Upload documents" at bounding box center [919, 412] width 146 height 37
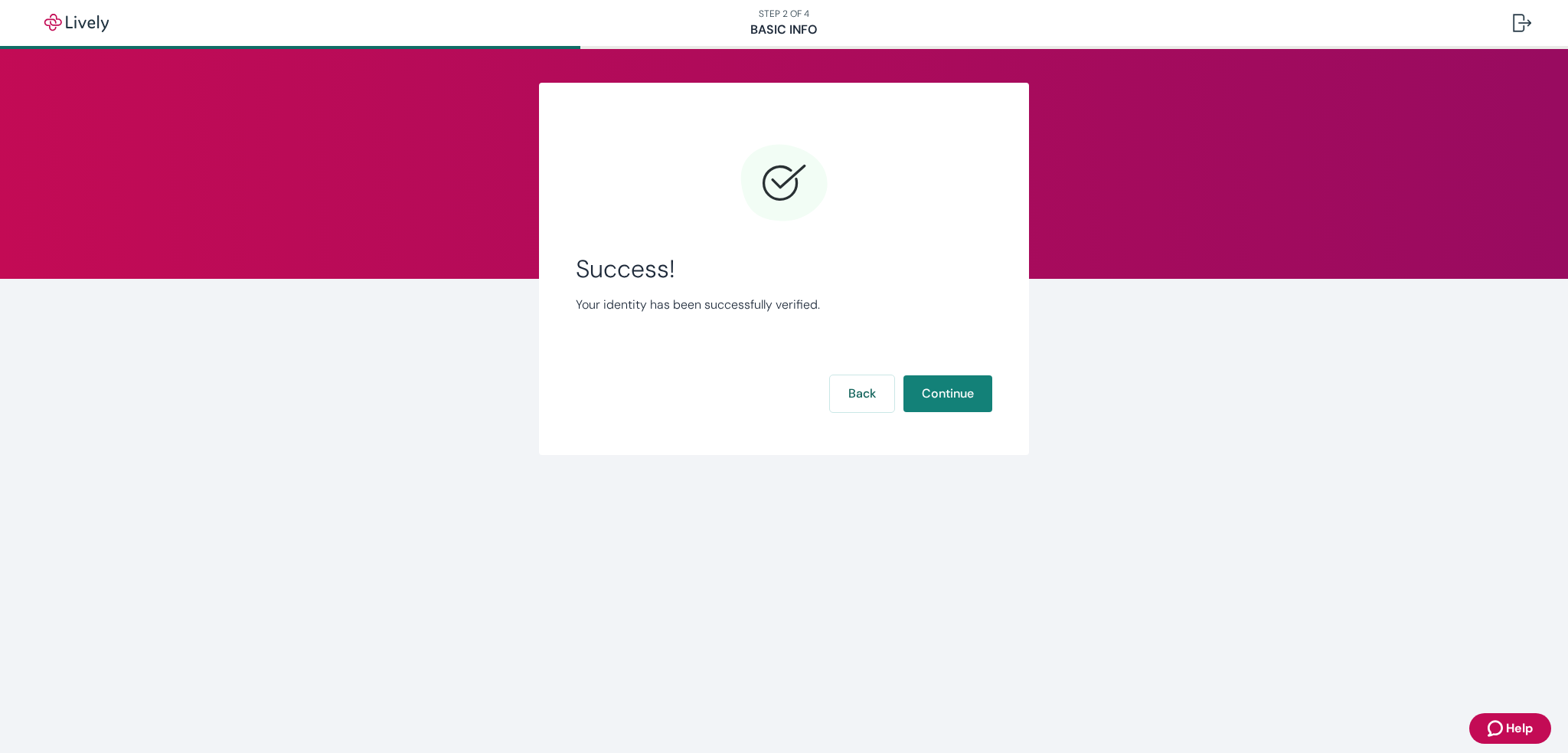
click at [927, 415] on div "Success! Your identity has been successfully verified. Back Continue" at bounding box center [784, 277] width 417 height 280
click at [943, 396] on button "Continue" at bounding box center [948, 394] width 89 height 37
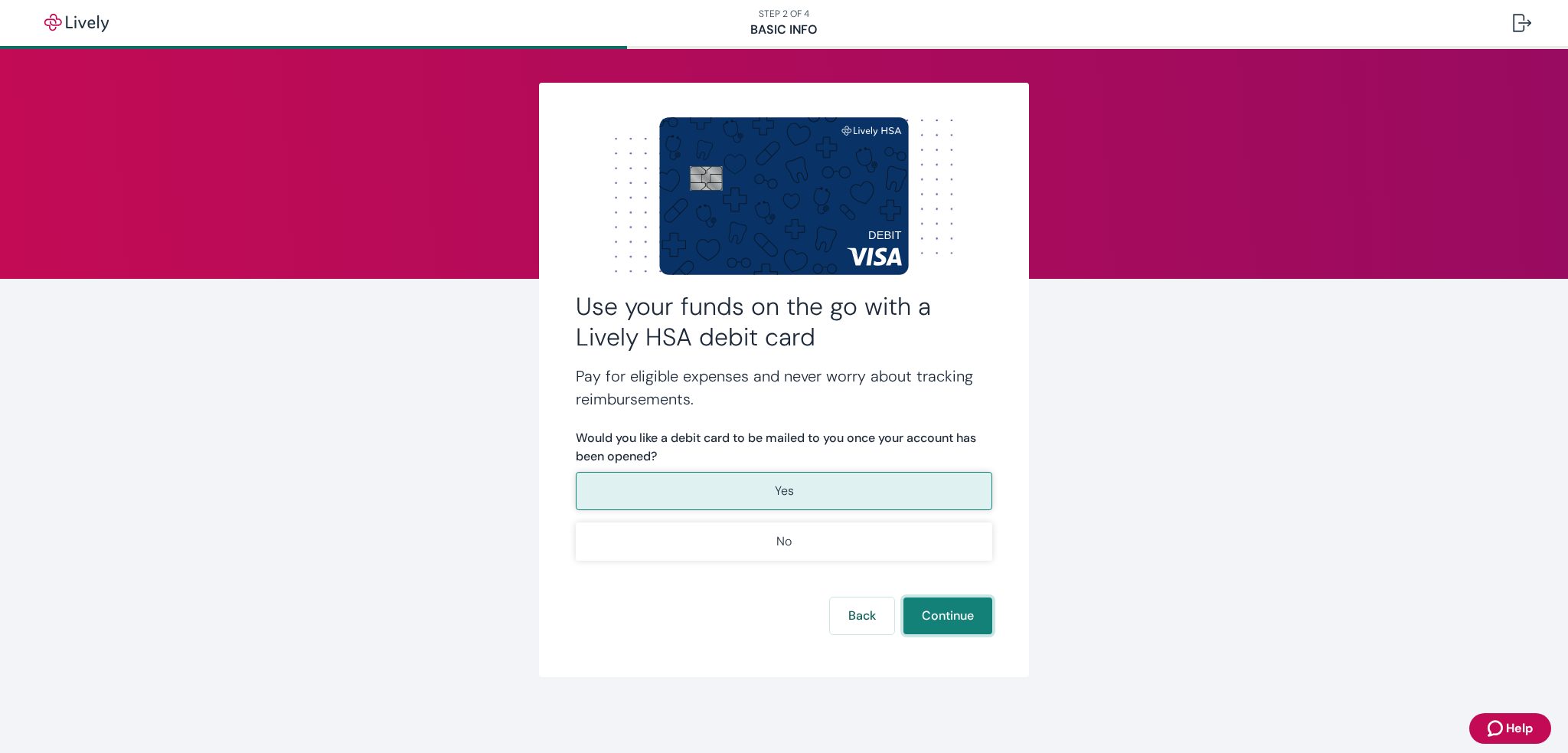
click at [959, 620] on button "Continue" at bounding box center [948, 616] width 89 height 37
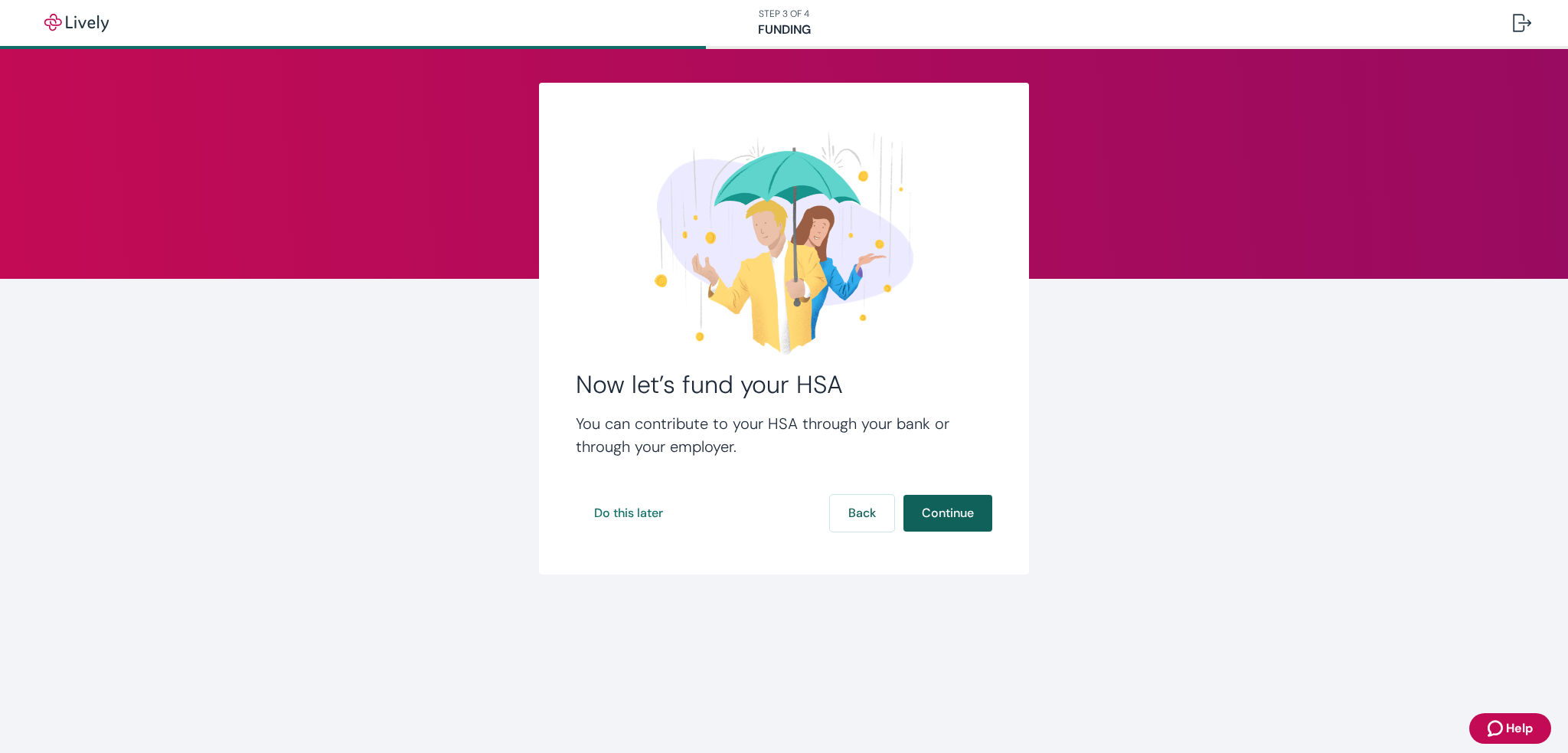
click at [949, 518] on button "Continue" at bounding box center [948, 513] width 89 height 37
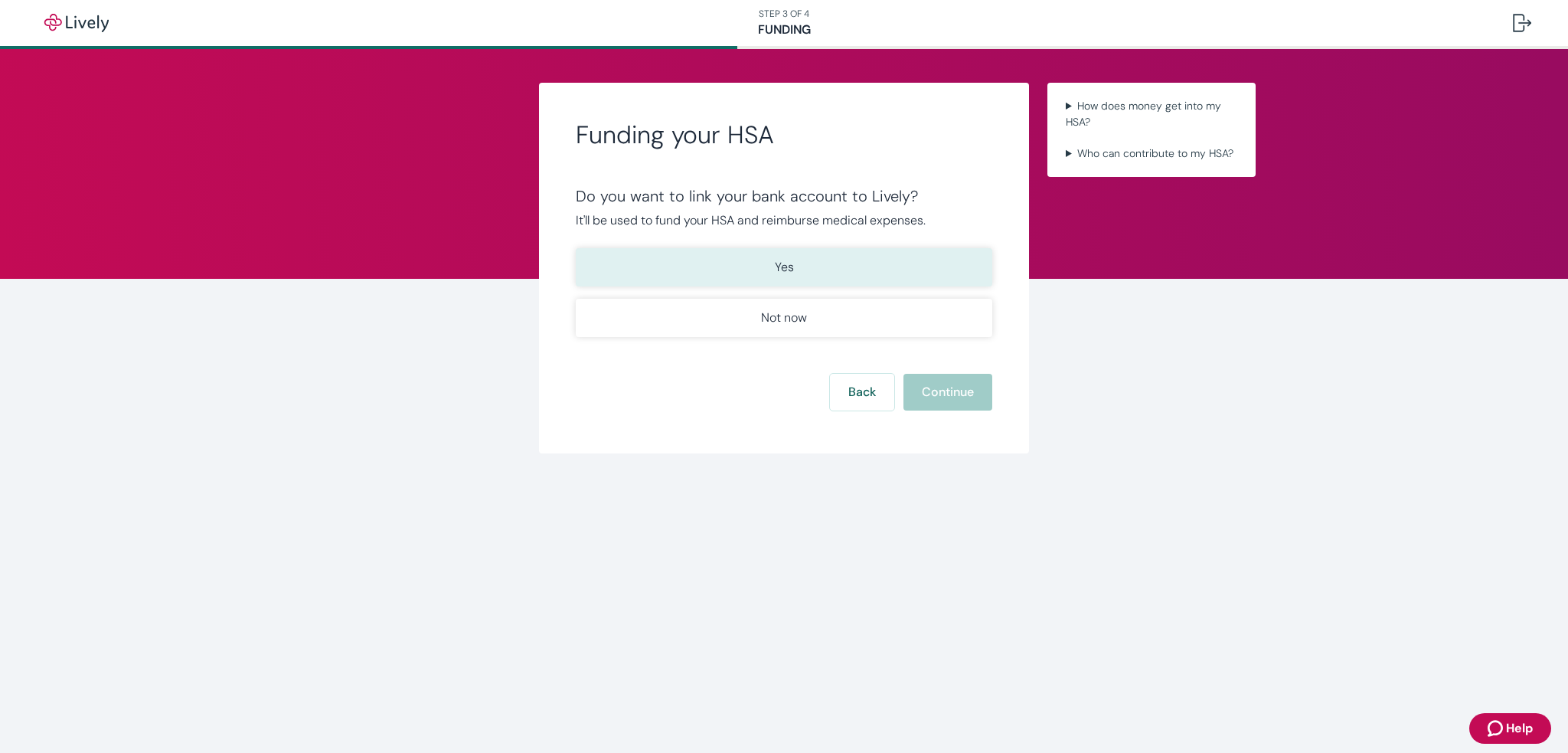
click at [789, 265] on p "Yes" at bounding box center [784, 267] width 19 height 18
click at [951, 402] on button "Continue" at bounding box center [948, 392] width 89 height 37
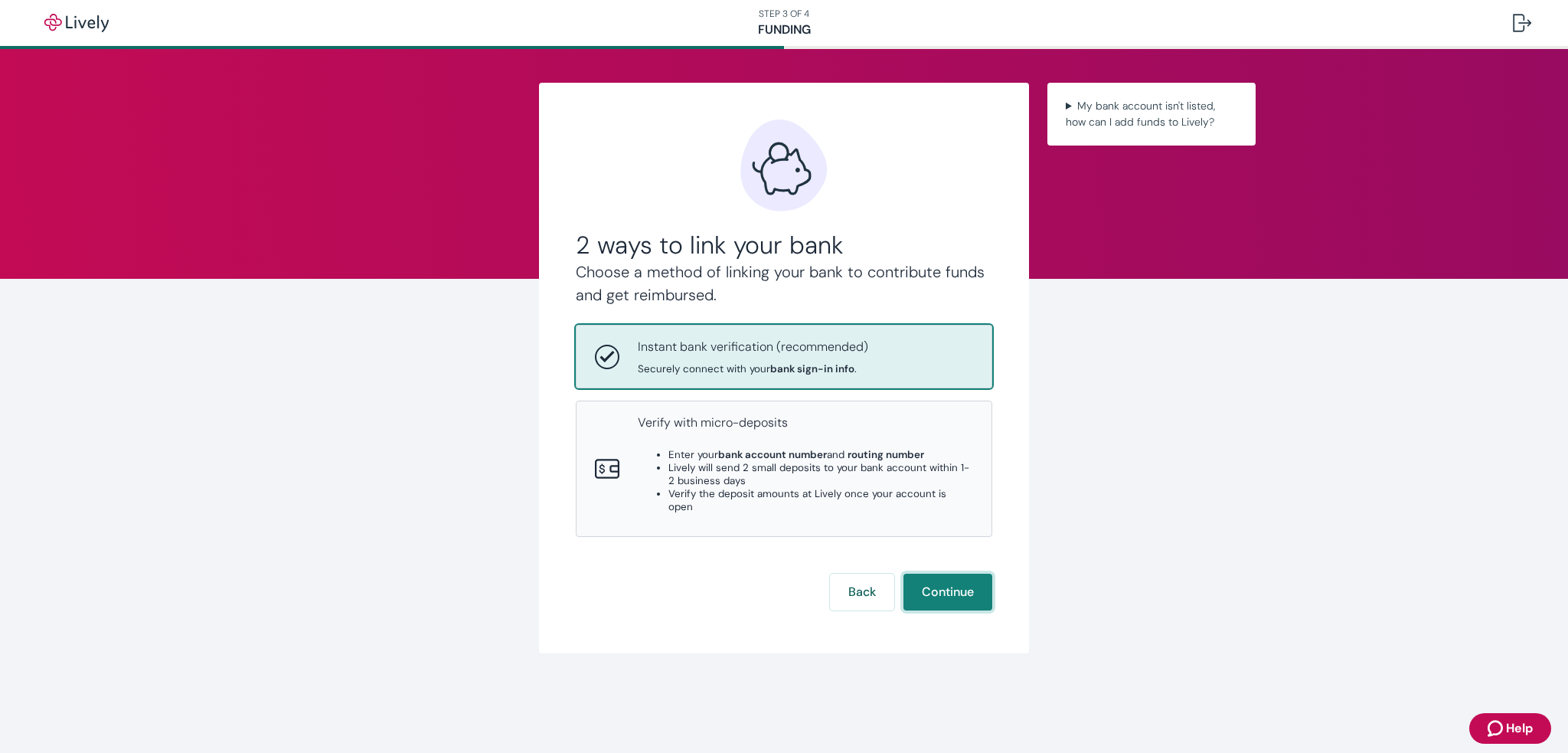
click at [968, 574] on button "Continue" at bounding box center [948, 593] width 89 height 37
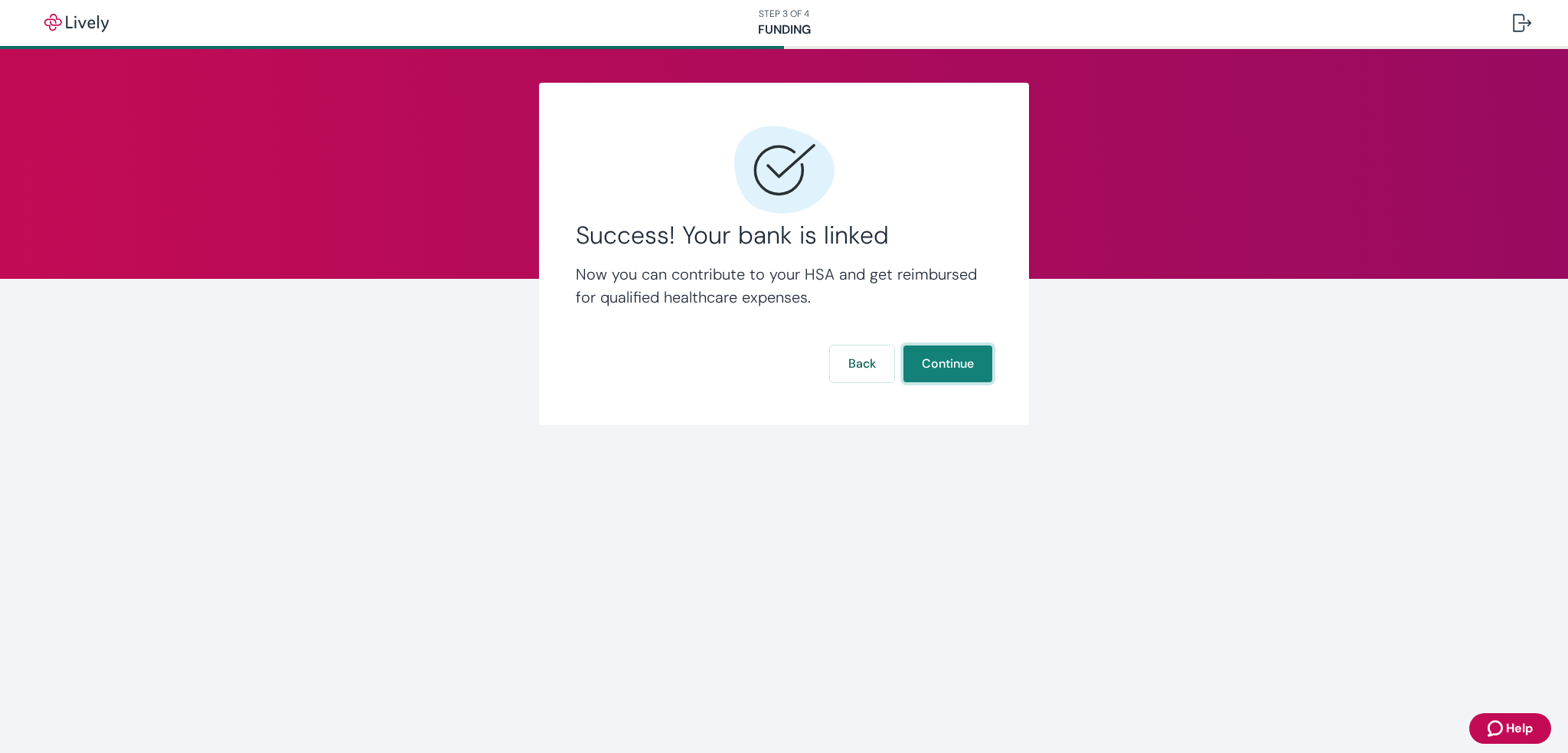
click at [950, 363] on button "Continue" at bounding box center [948, 364] width 89 height 37
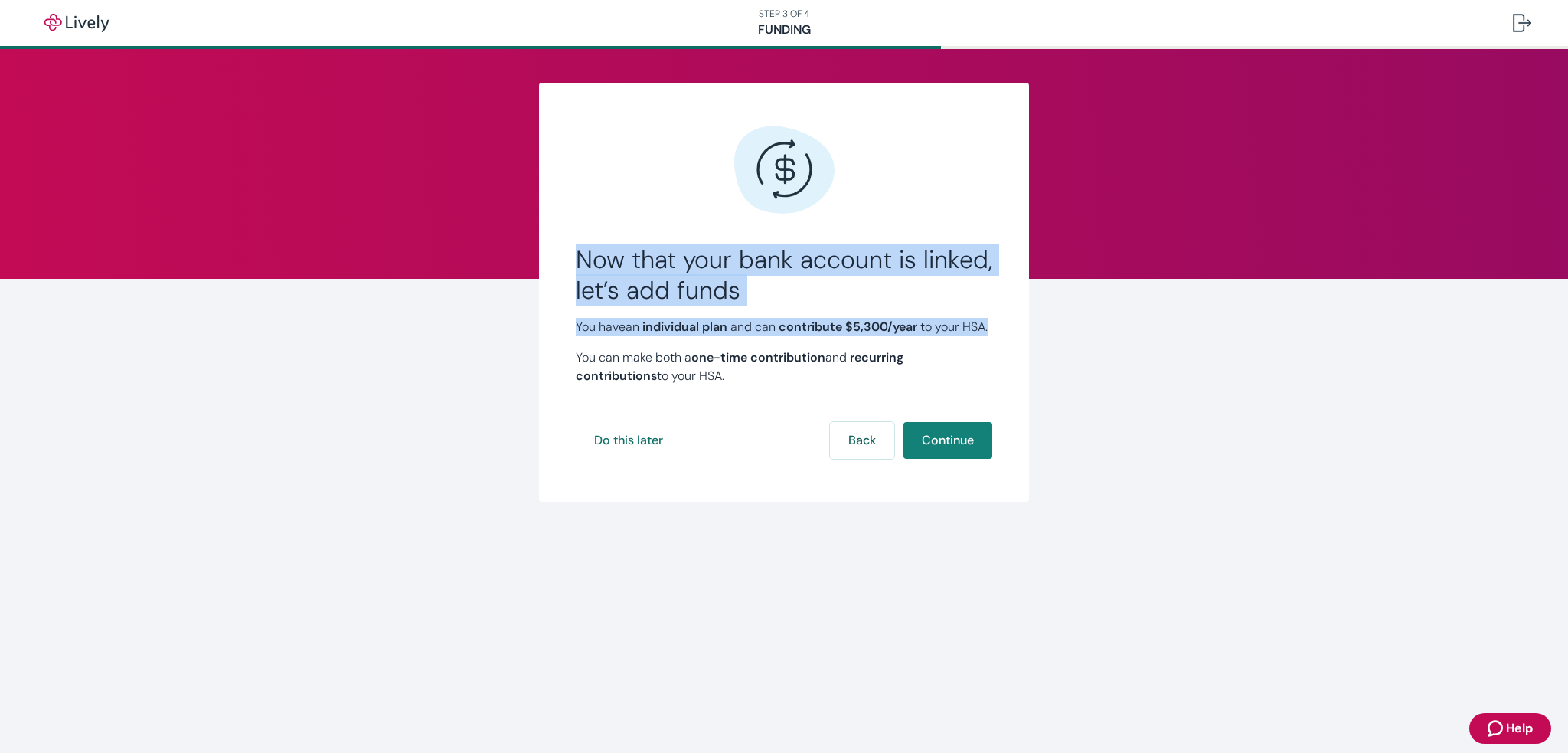
drag, startPoint x: 574, startPoint y: 269, endPoint x: 815, endPoint y: 347, distance: 253.3
click at [815, 347] on div "Now that your bank account is linked, let’s add funds You have an individual pl…" at bounding box center [784, 292] width 490 height 419
copy div "Now that your bank account is linked, let’s add funds You have an individual pl…"
click at [865, 459] on button "Back" at bounding box center [862, 440] width 64 height 37
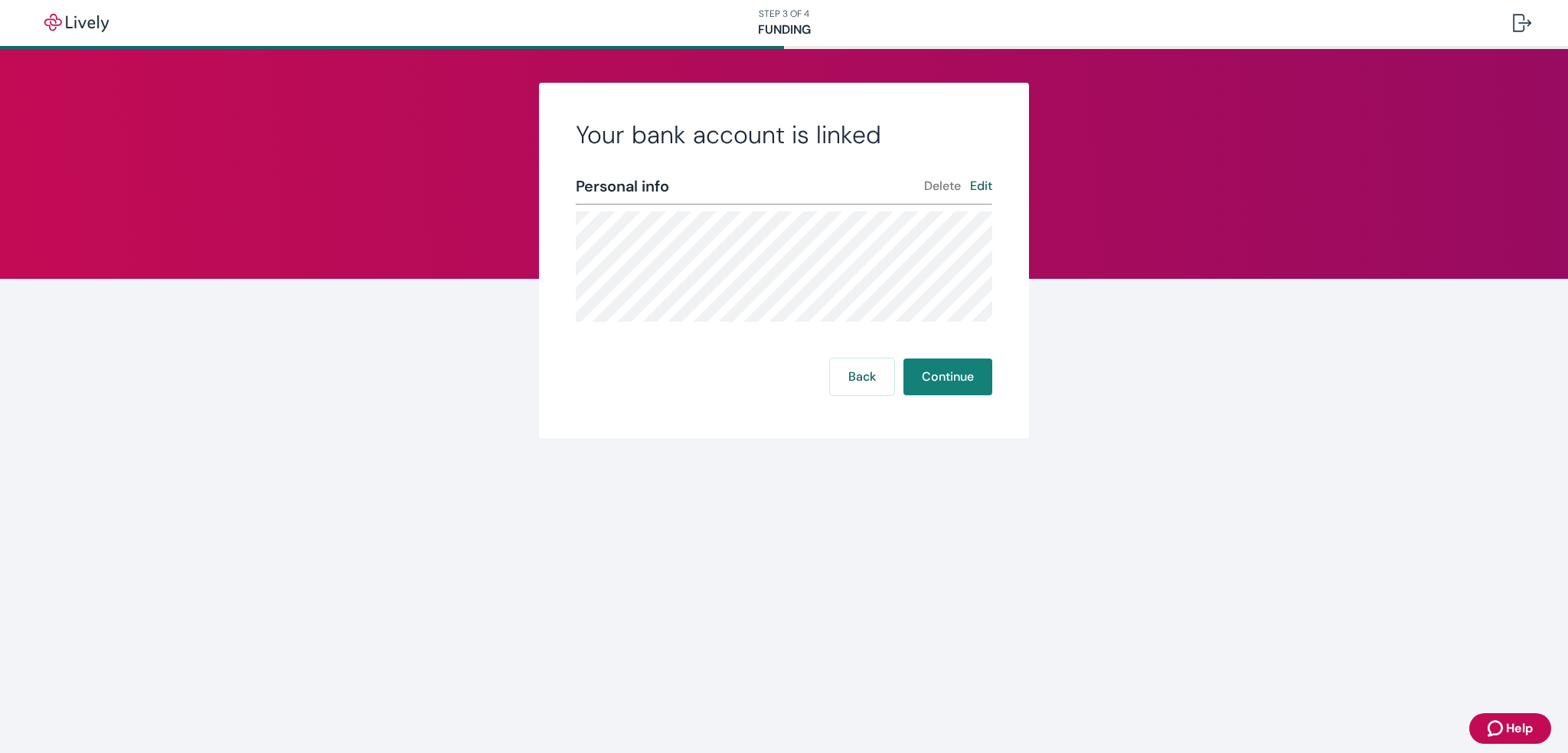
click at [1502, 723] on icon "Zendesk support icon" at bounding box center [1497, 729] width 18 height 18
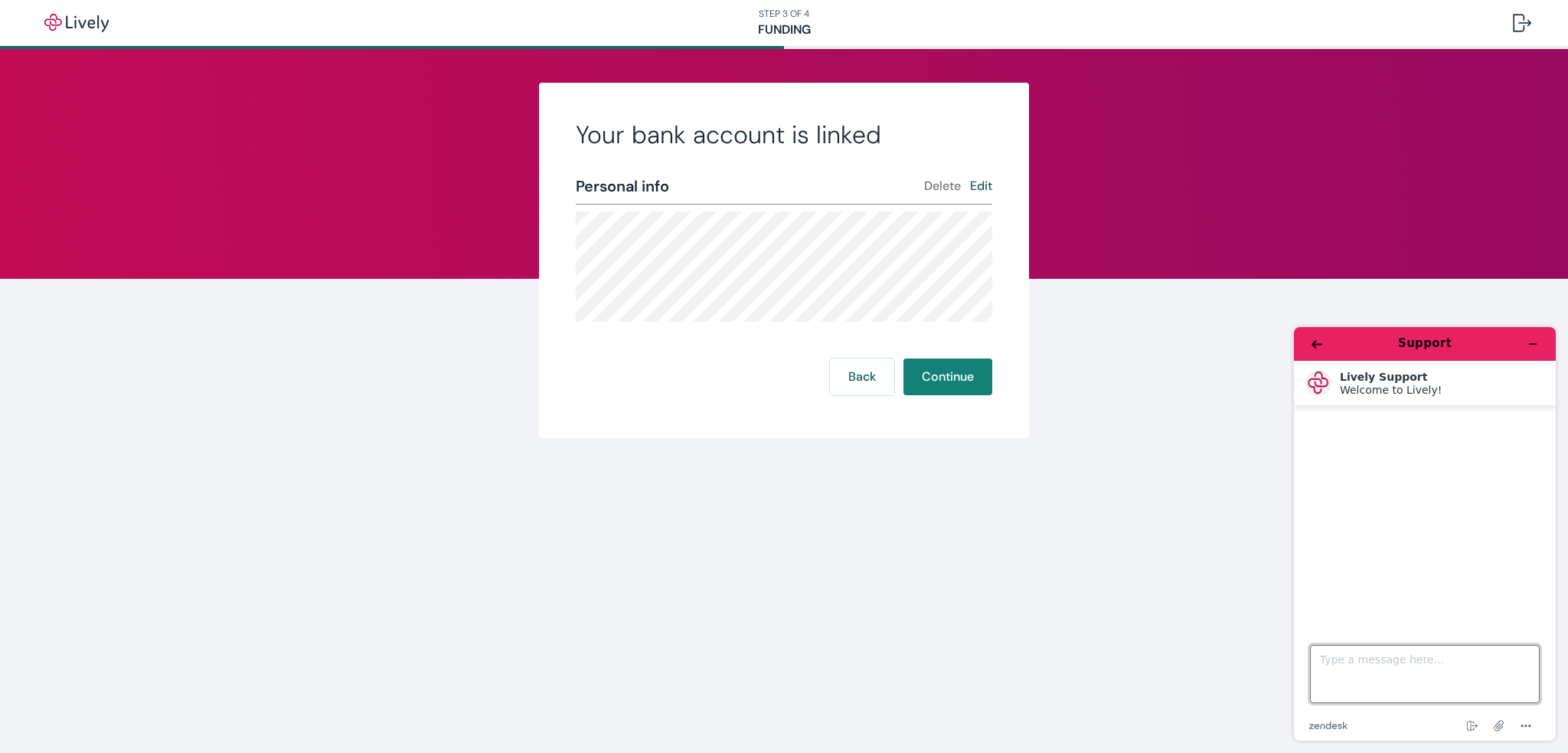
click at [1352, 673] on textarea "Type a message here..." at bounding box center [1424, 674] width 230 height 59
type textarea "Help"
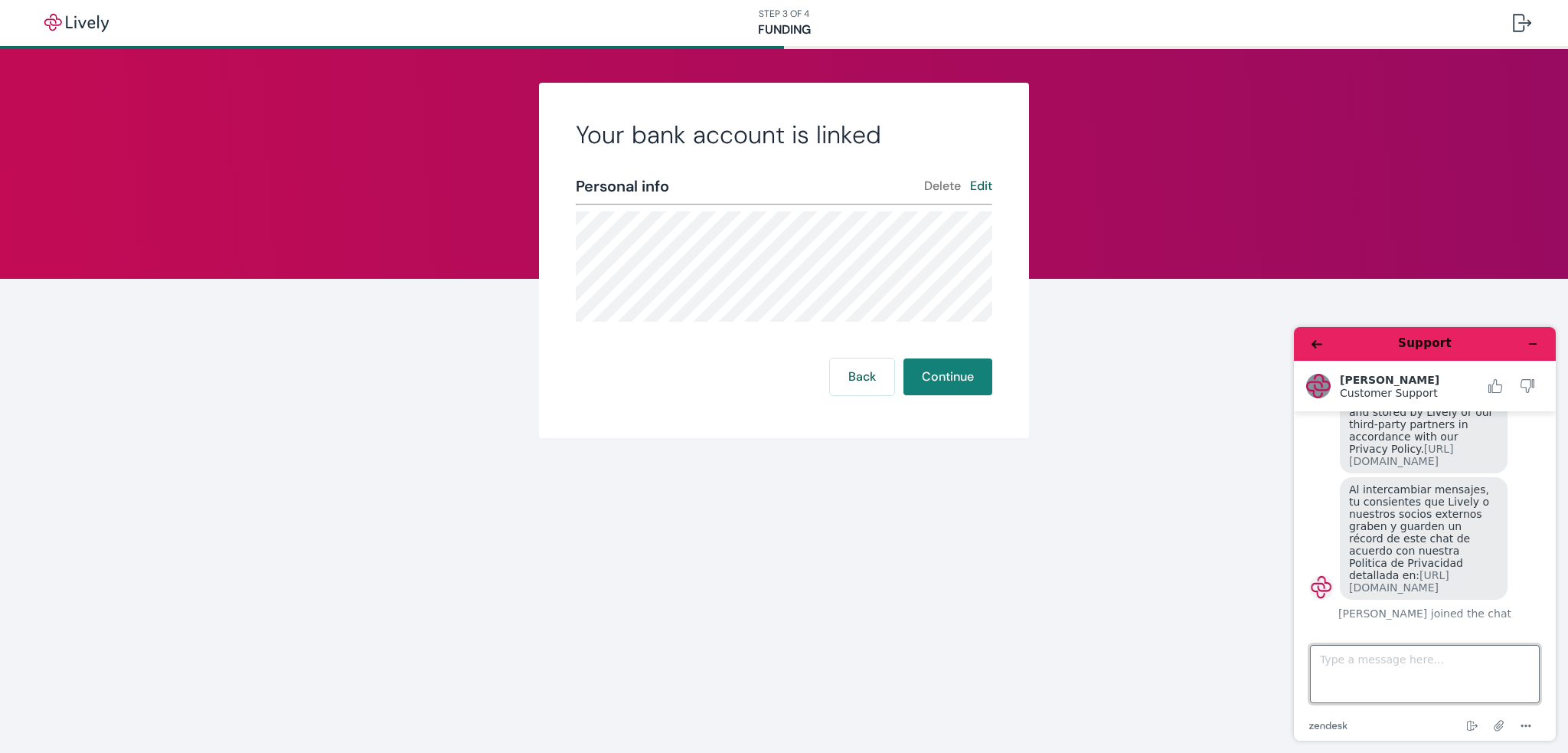
scroll to position [123, 0]
click at [937, 373] on button "Continue" at bounding box center [948, 377] width 89 height 37
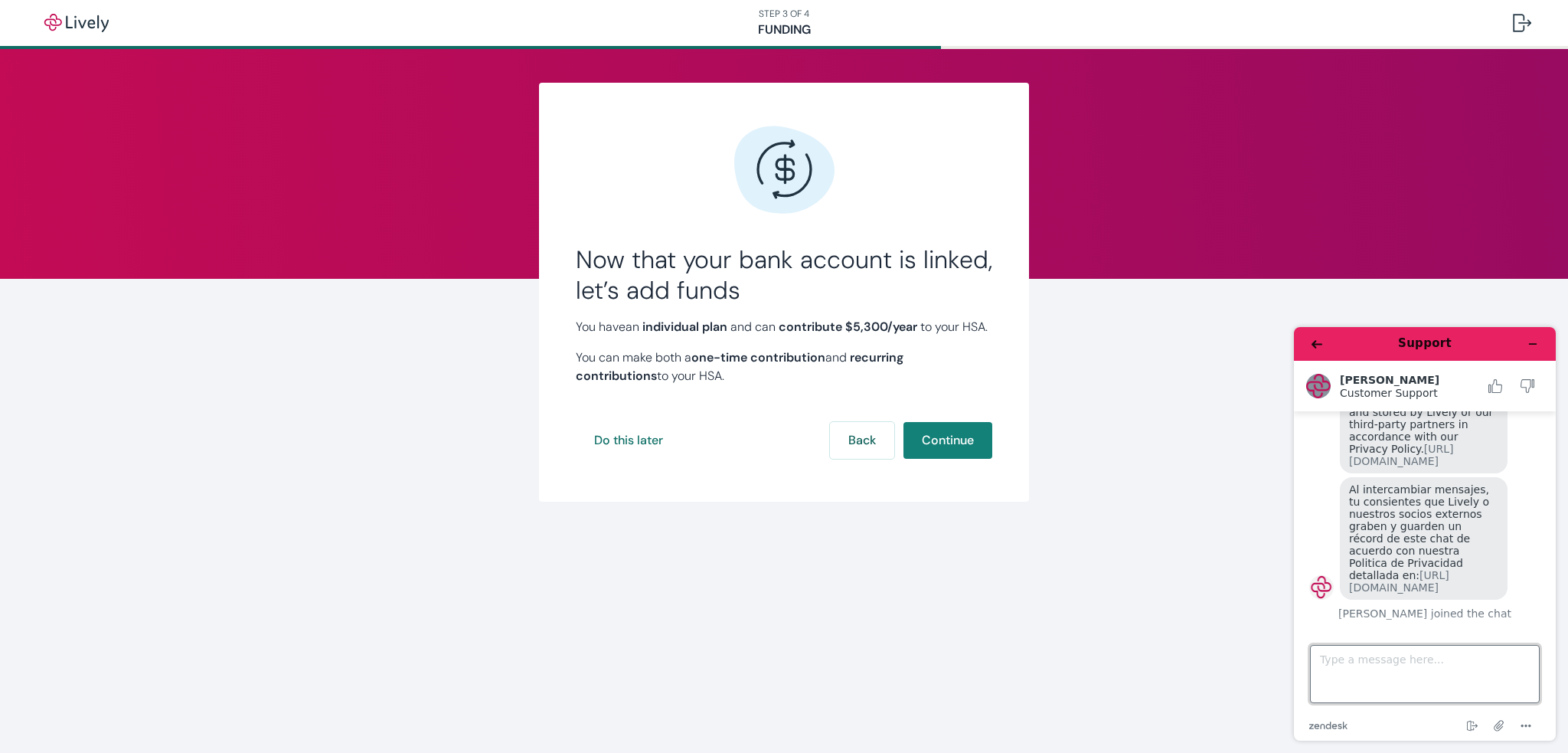
click at [1454, 676] on textarea "Type a message here..." at bounding box center [1424, 674] width 230 height 59
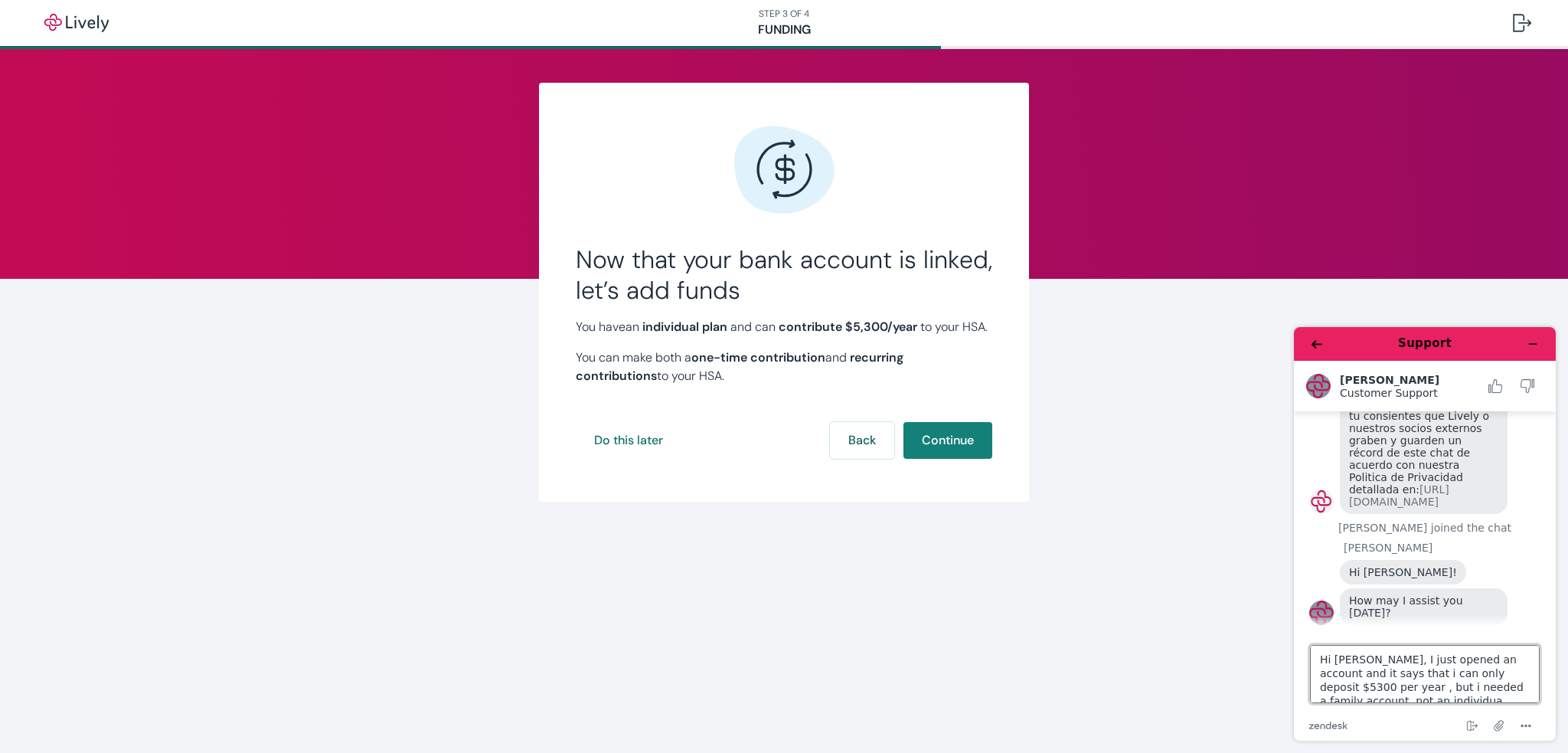
scroll to position [6, 0]
type textarea "Hi Stacy, I just opened an account and it says that i can only deposit $5300 pe…"
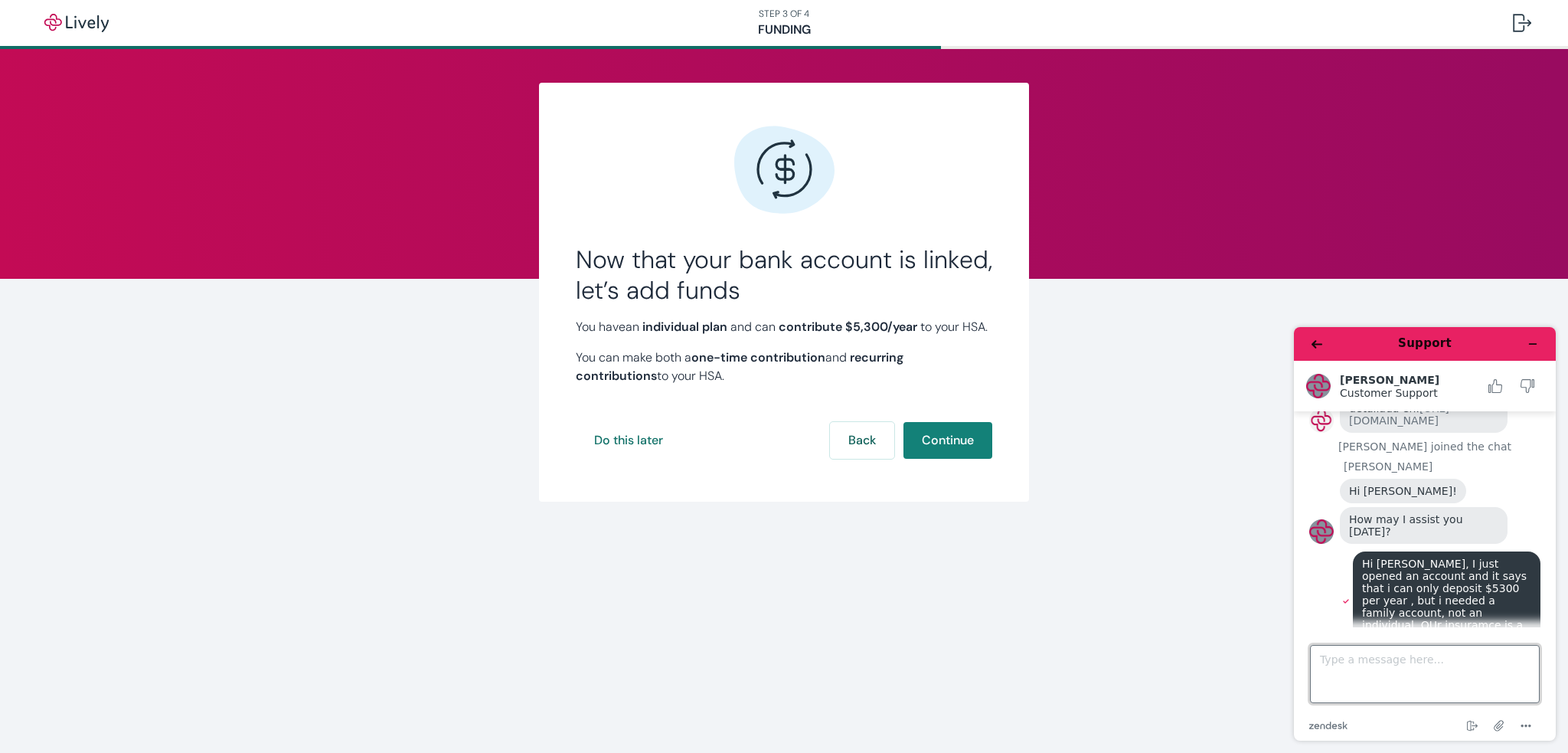
scroll to position [288, 0]
click at [1373, 684] on textarea "Type a message here..." at bounding box center [1424, 674] width 230 height 59
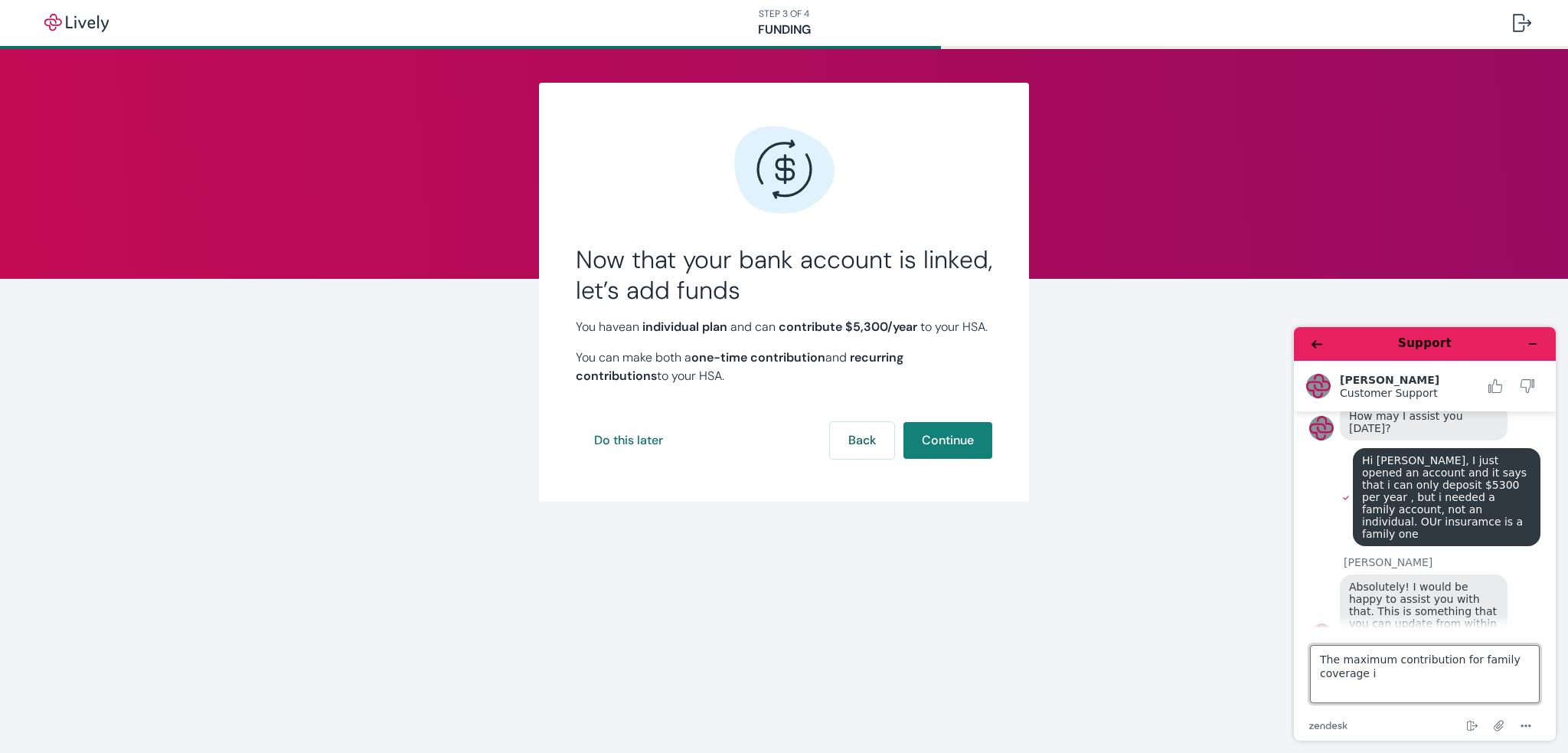
type textarea "The maximum contribution for family coverage is"
drag, startPoint x: 1418, startPoint y: 664, endPoint x: 2562, endPoint y: 963, distance: 1182.4
click html "Support Stacy Customer Support Customer Support Help Chat started Lively Suppor…"
click at [1413, 687] on textarea "The maximum contribution for family coverage is" at bounding box center [1424, 674] width 230 height 59
drag, startPoint x: 1406, startPoint y: 681, endPoint x: 1301, endPoint y: 664, distance: 106.4
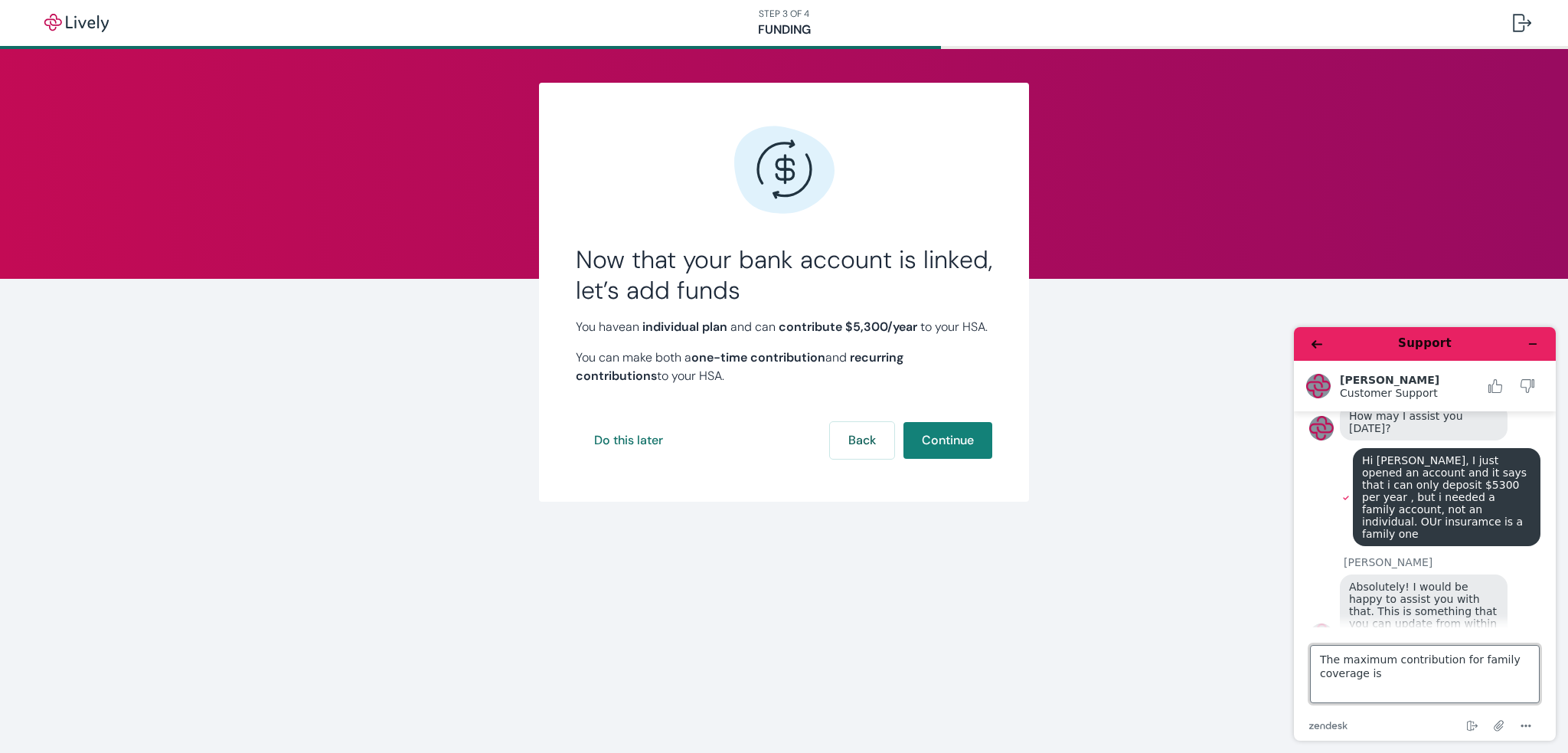
click at [1301, 664] on footer "Type a message here... The maximum contribution for family coverage is zendesk …" at bounding box center [1424, 684] width 261 height 114
type textarea "AH"
click at [657, 459] on button "Do this later" at bounding box center [628, 440] width 105 height 37
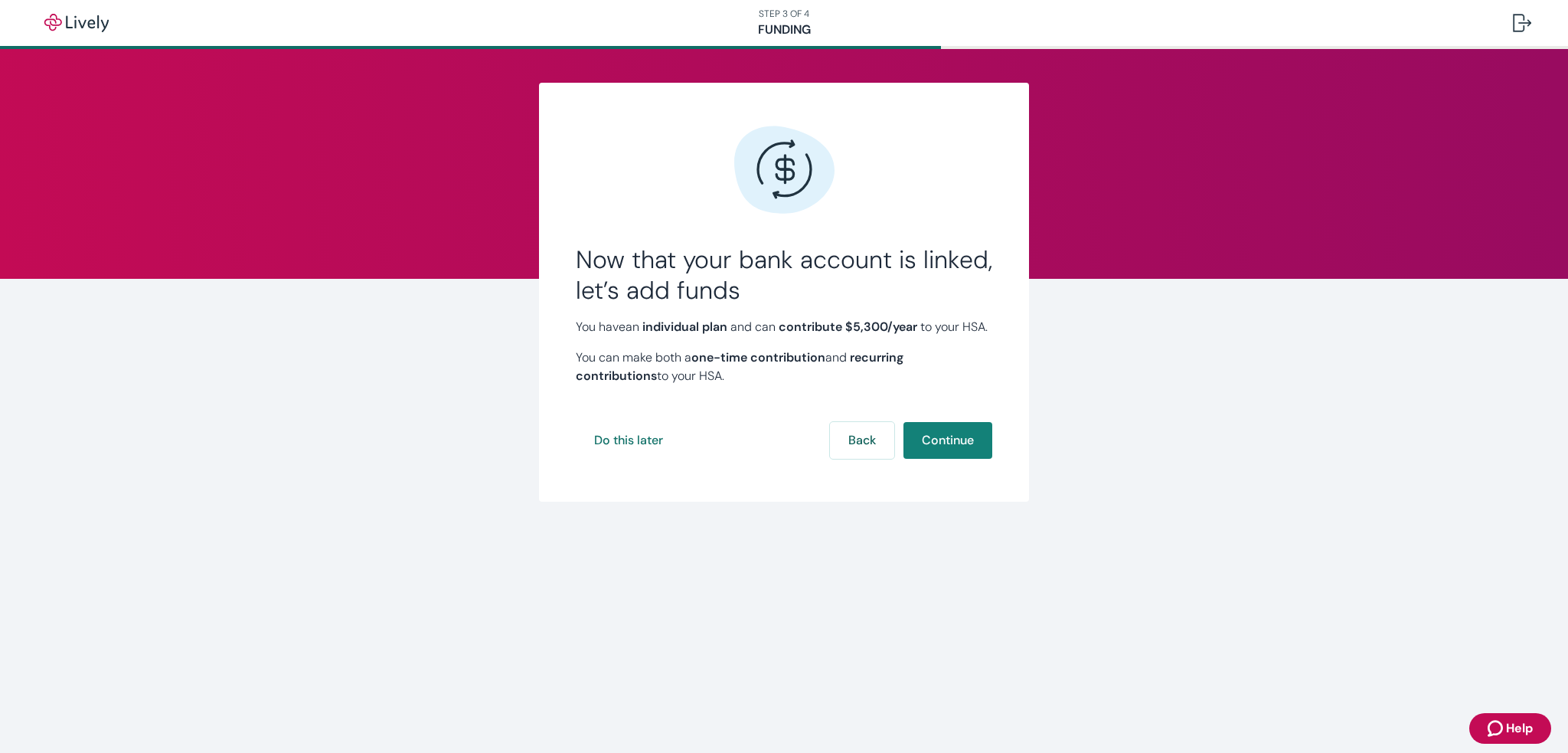
click at [1500, 722] on icon "Zendesk support icon" at bounding box center [1497, 729] width 18 height 18
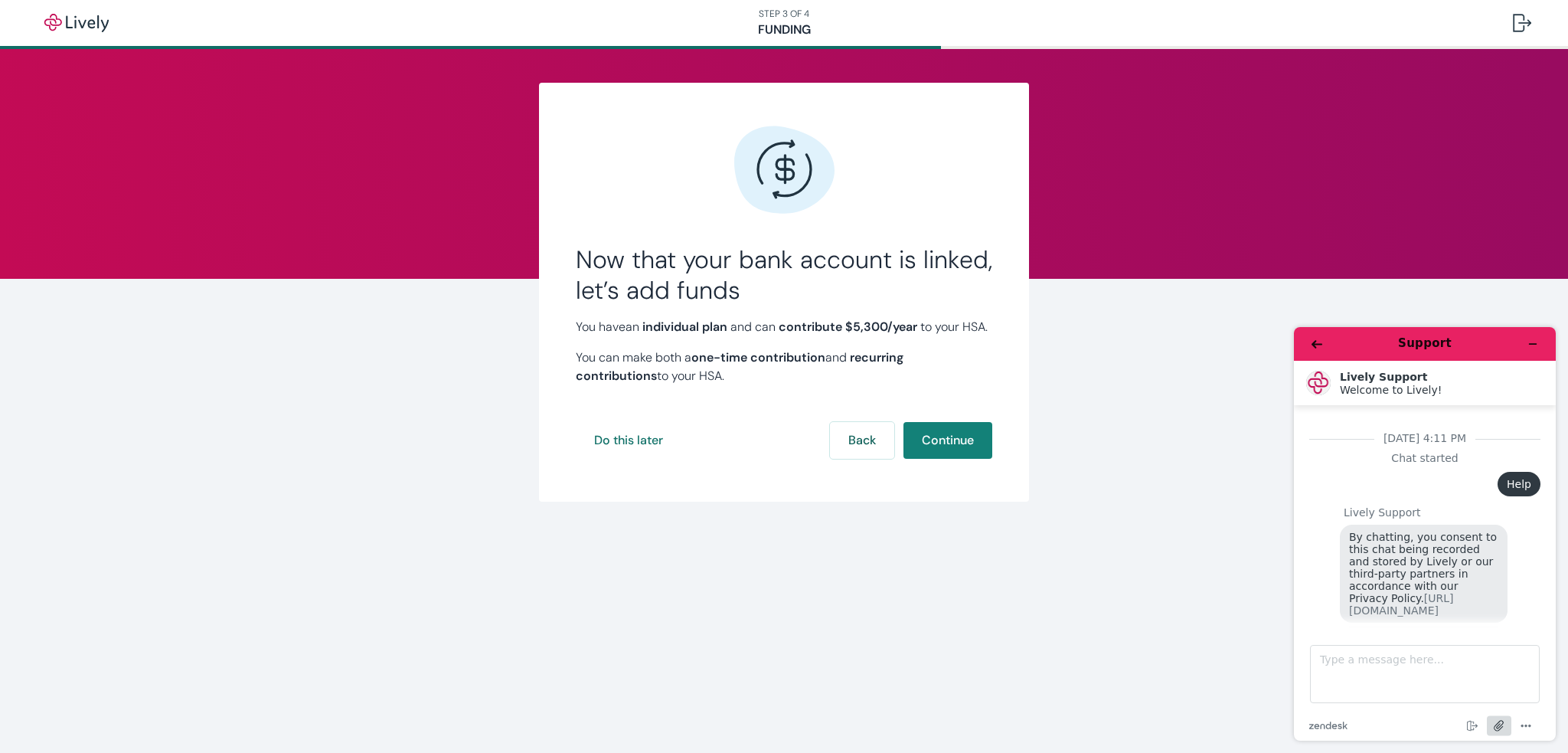
scroll to position [473, 0]
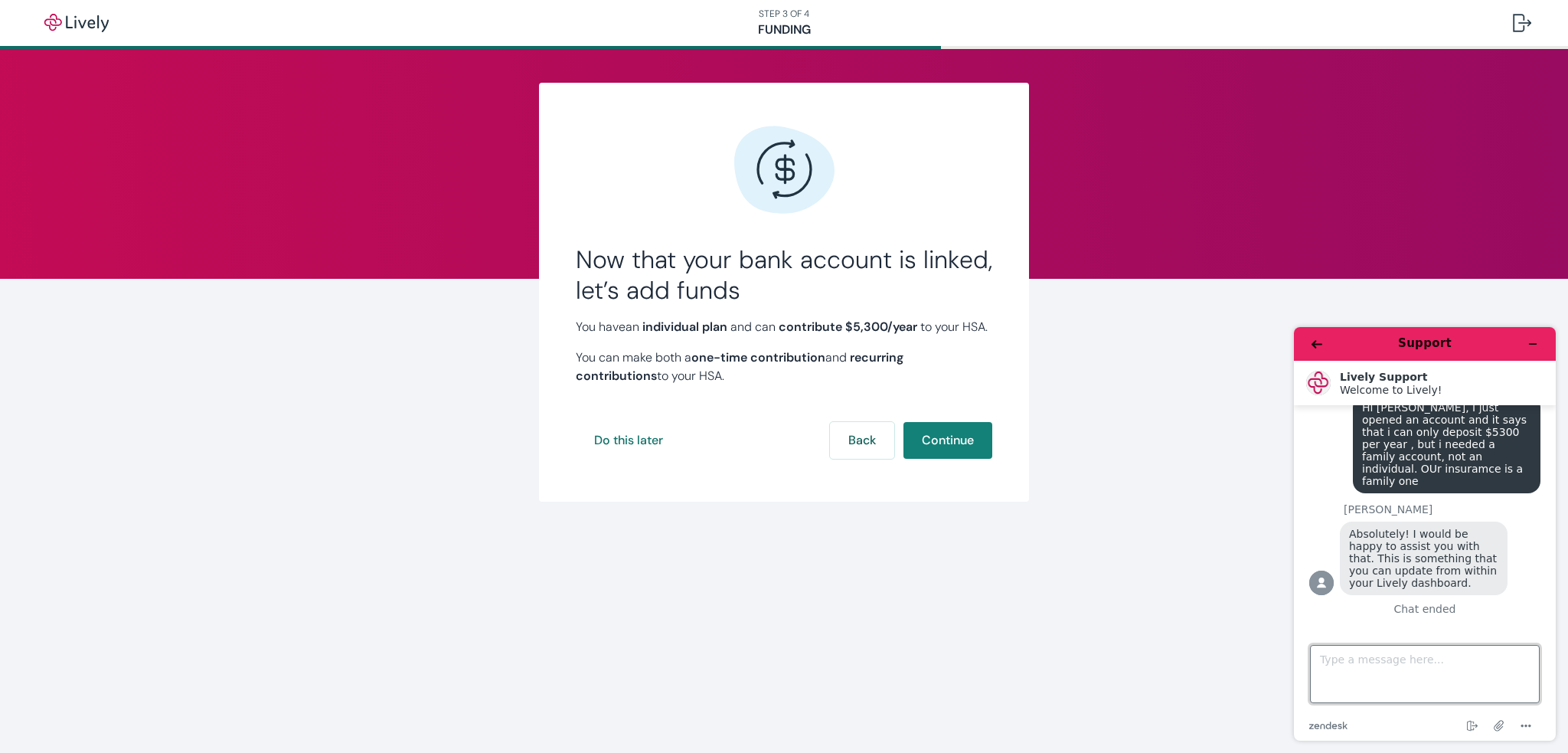
click at [1431, 688] on textarea "Type a message here..." at bounding box center [1424, 674] width 230 height 59
type textarea "Sorry got timed out"
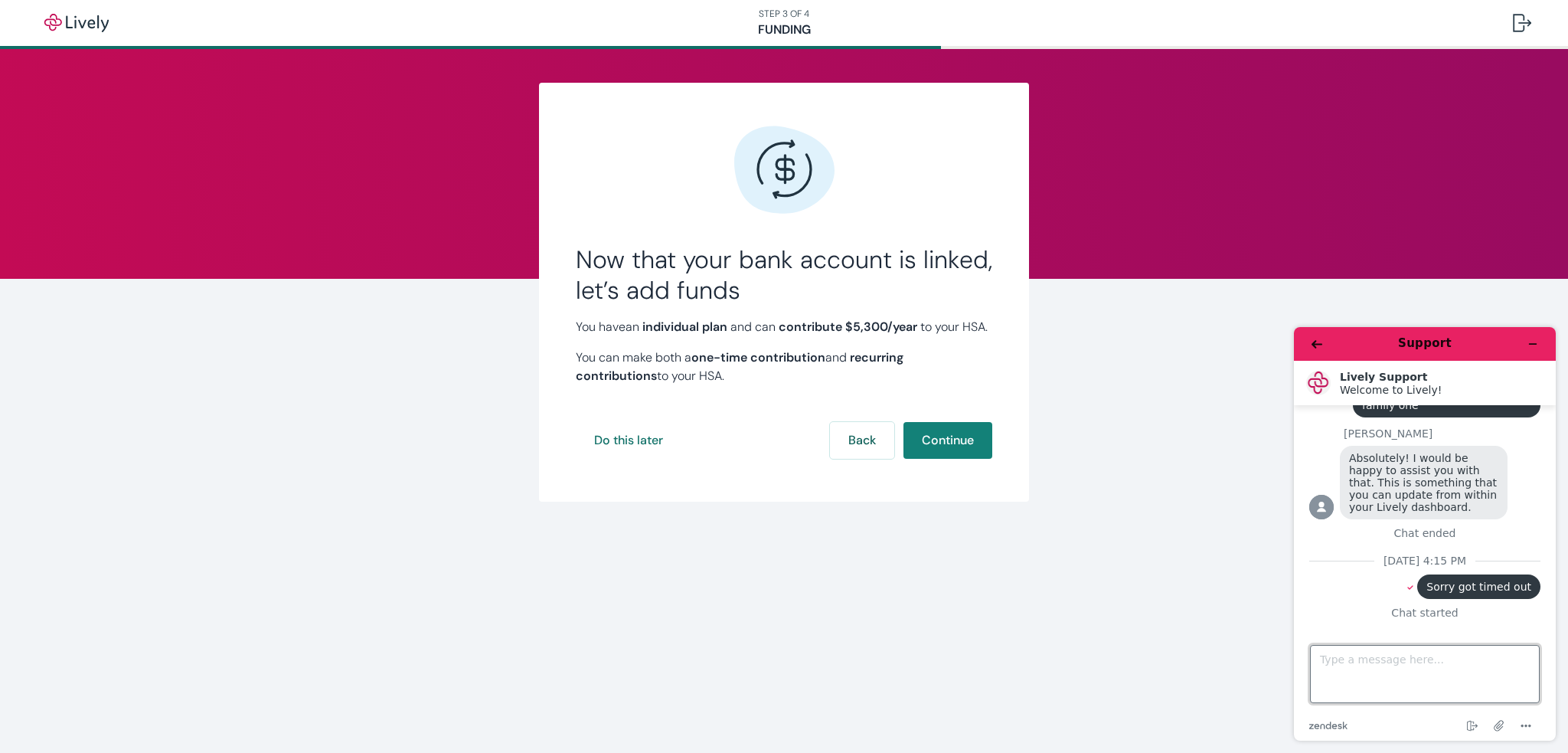
scroll to position [801, 0]
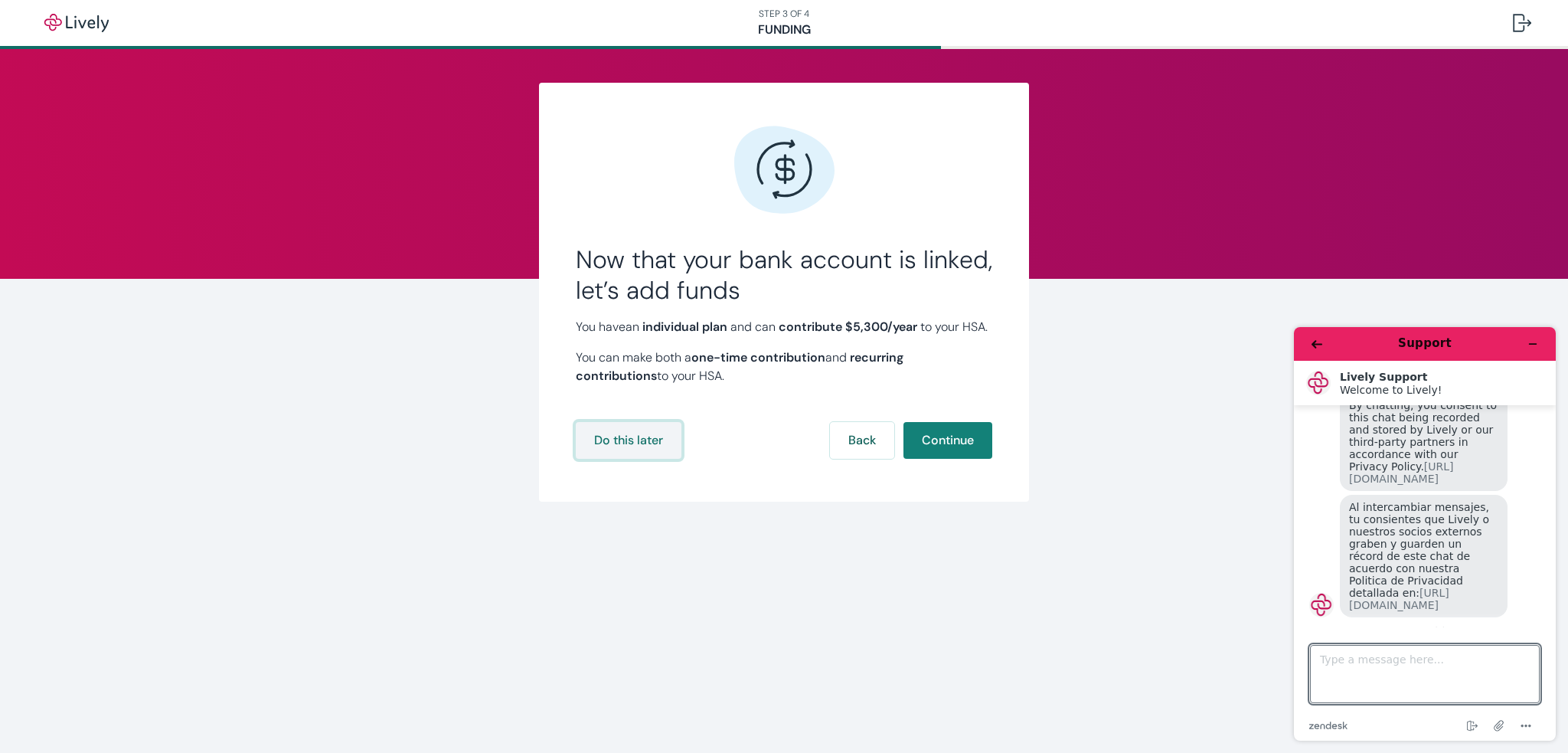
click at [623, 456] on button "Do this later" at bounding box center [628, 440] width 105 height 37
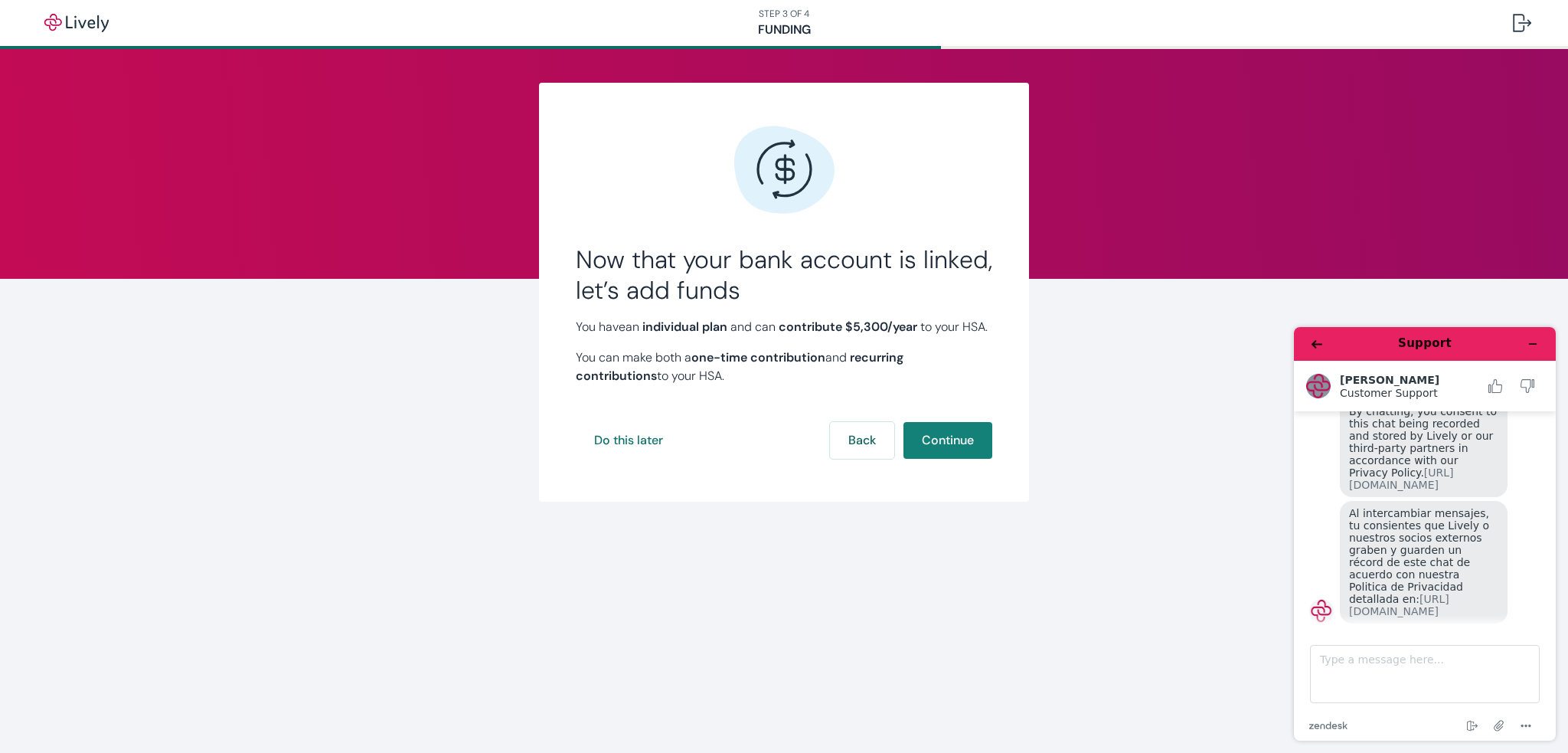
scroll to position [806, 0]
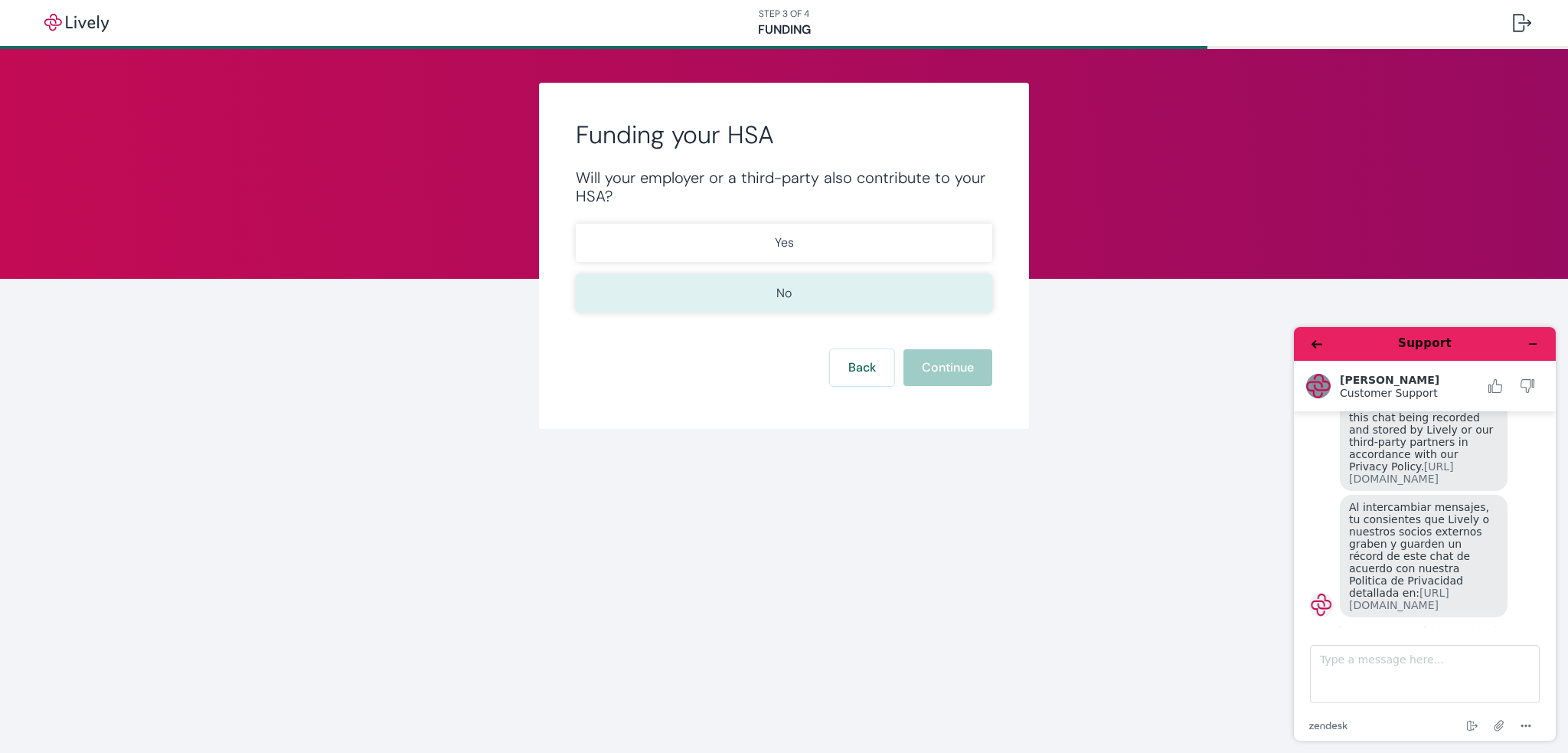
click at [789, 295] on p "No" at bounding box center [784, 293] width 15 height 18
click at [942, 360] on button "Continue" at bounding box center [948, 368] width 89 height 37
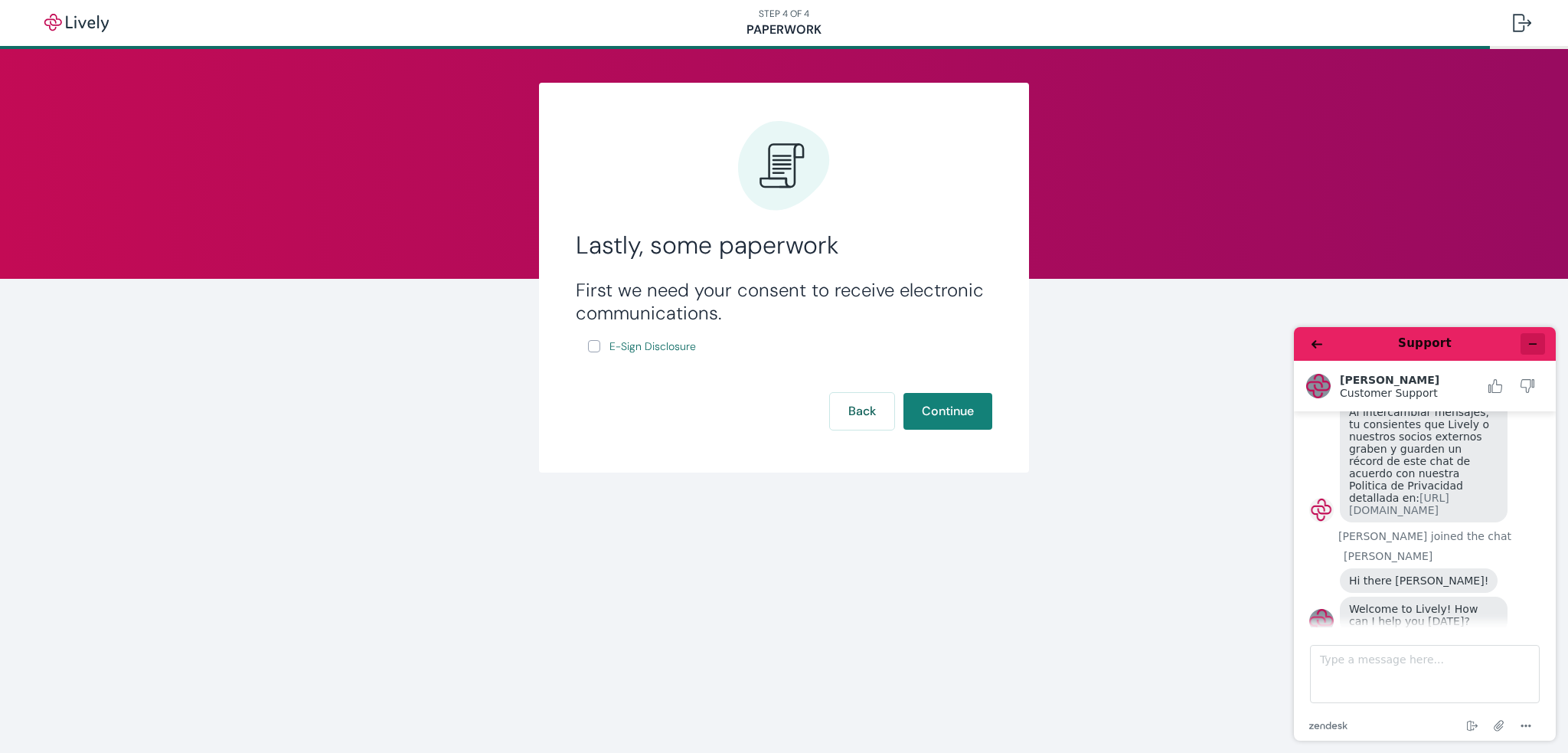
scroll to position [900, 0]
click at [1539, 350] on button "Minimize widget" at bounding box center [1532, 344] width 24 height 22
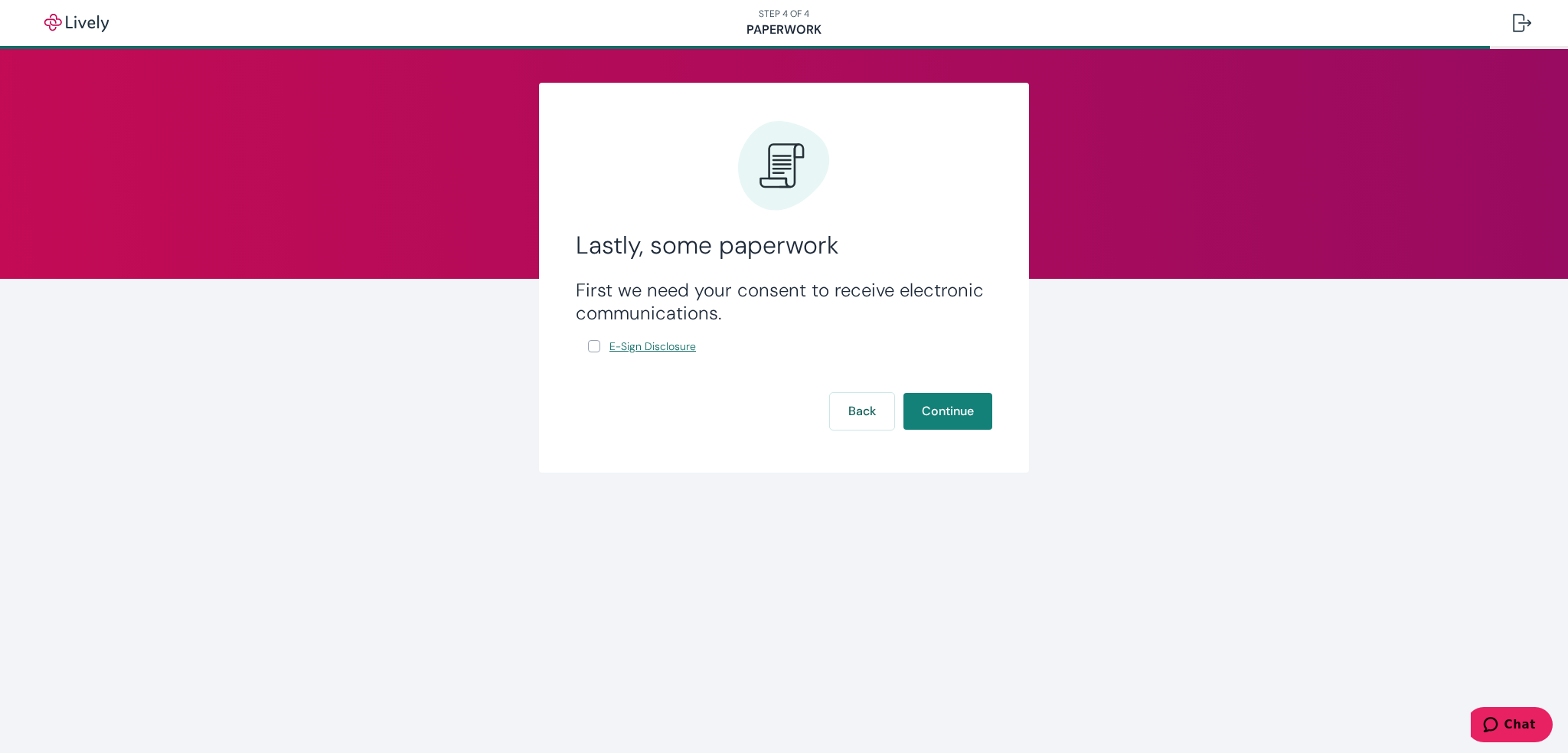
click at [635, 350] on span "E-Sign Disclosure" at bounding box center [653, 346] width 87 height 16
click at [597, 346] on input "E-Sign Disclosure" at bounding box center [594, 346] width 13 height 13
checkbox input "true"
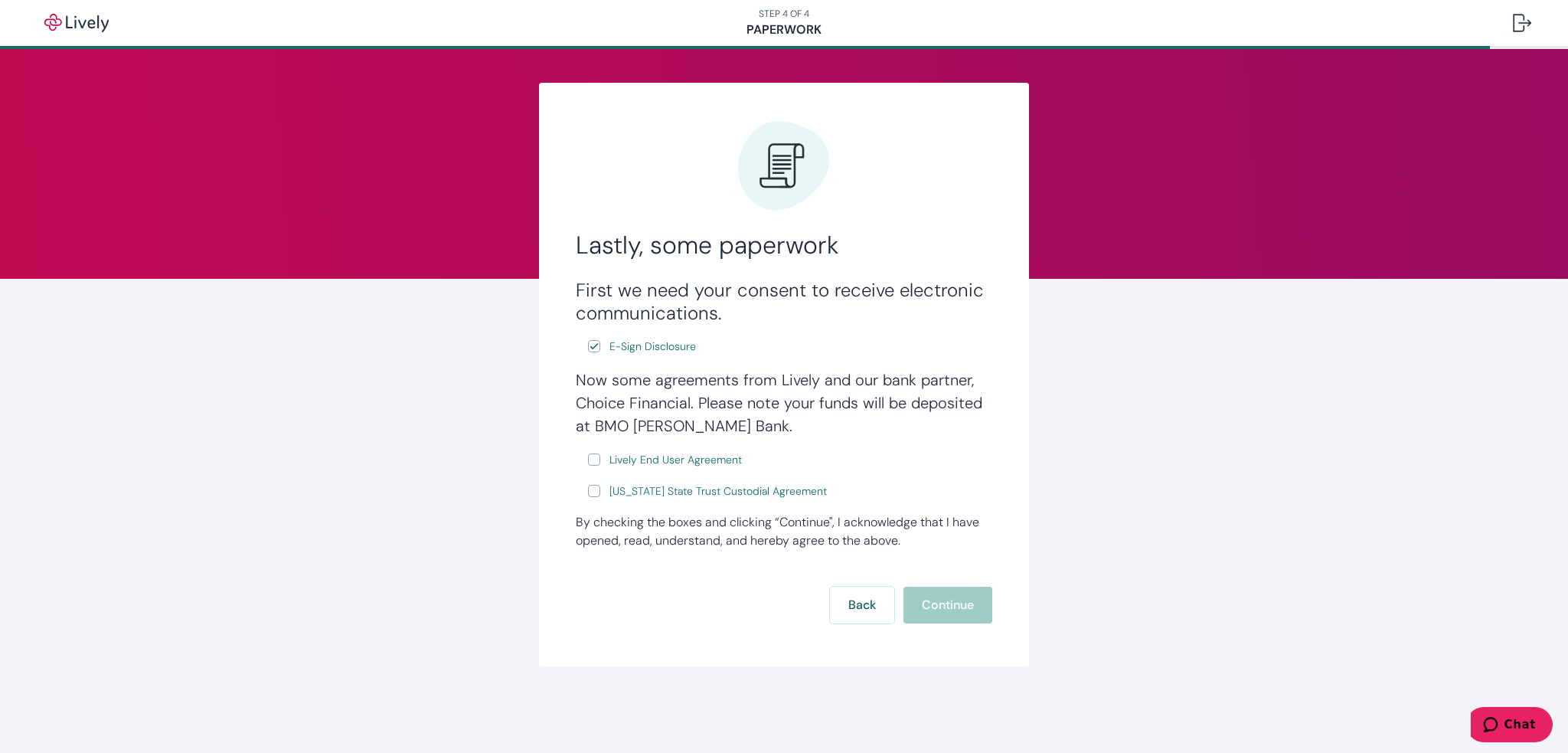
click at [591, 461] on input "Lively End User Agreement" at bounding box center [594, 460] width 13 height 13
checkbox input "true"
click at [680, 495] on span "Wyoming State Trust Custodial Agreement" at bounding box center [718, 491] width 217 height 16
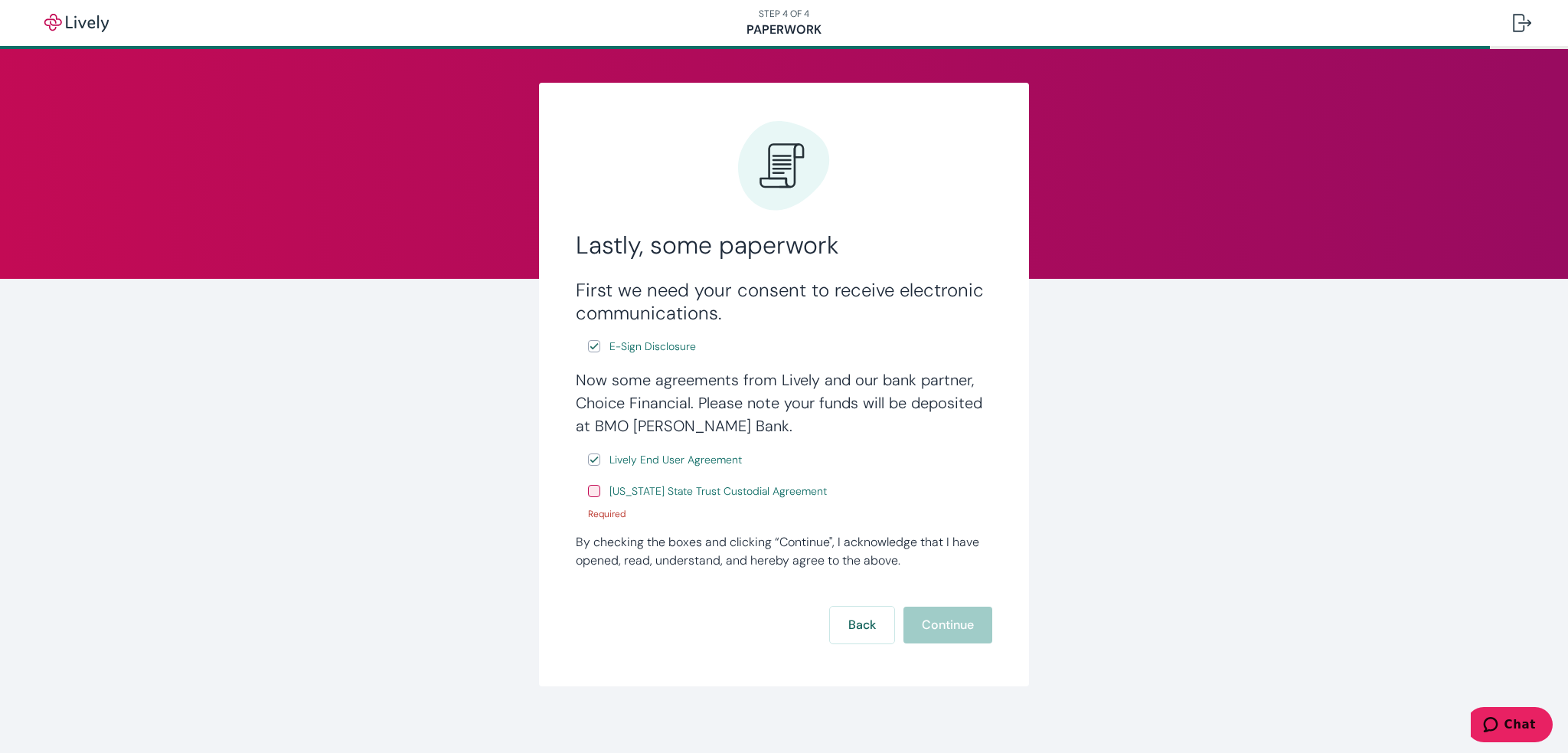
click at [591, 490] on input "Wyoming State Trust Custodial Agreement" at bounding box center [594, 491] width 13 height 13
checkbox input "true"
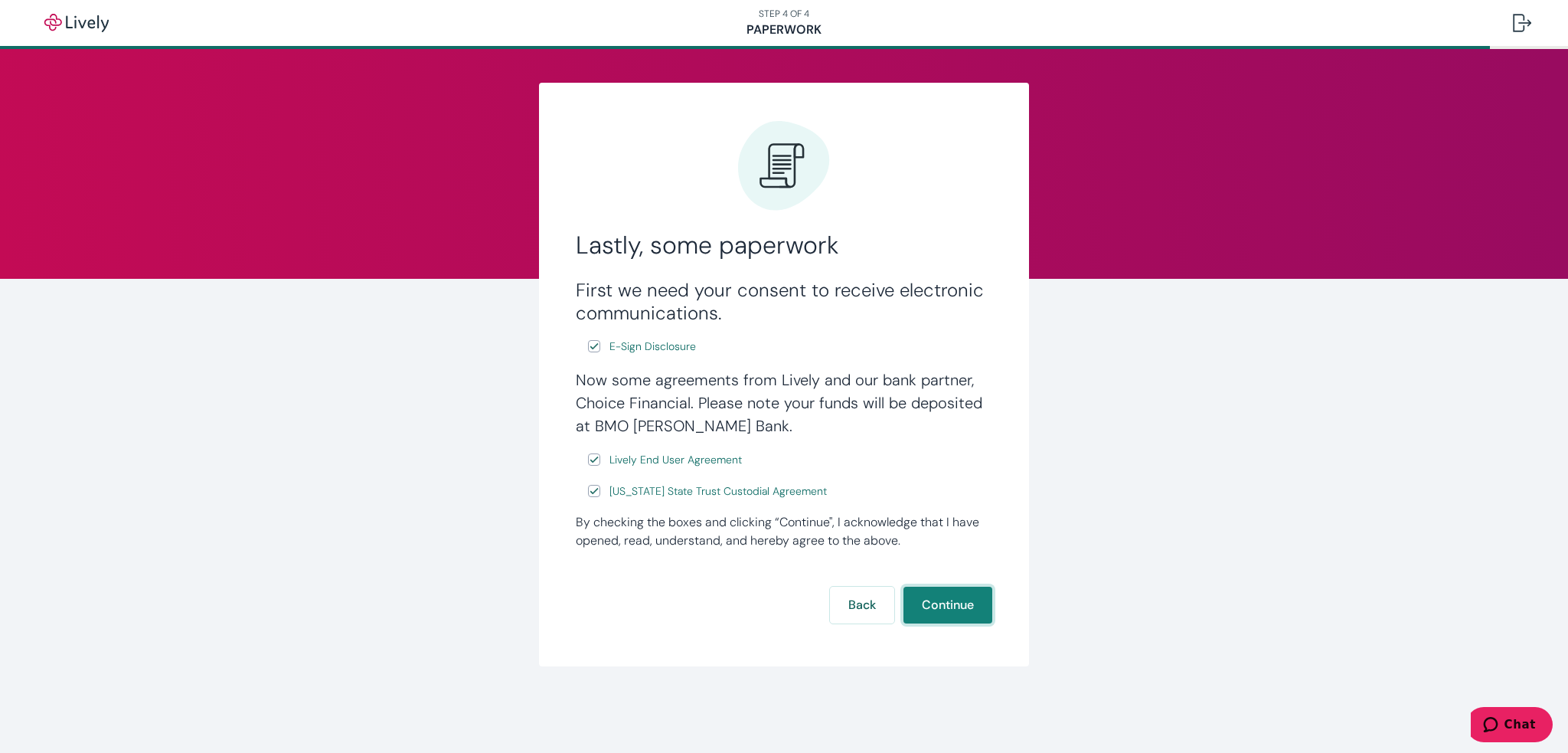
click at [943, 607] on button "Continue" at bounding box center [948, 605] width 89 height 37
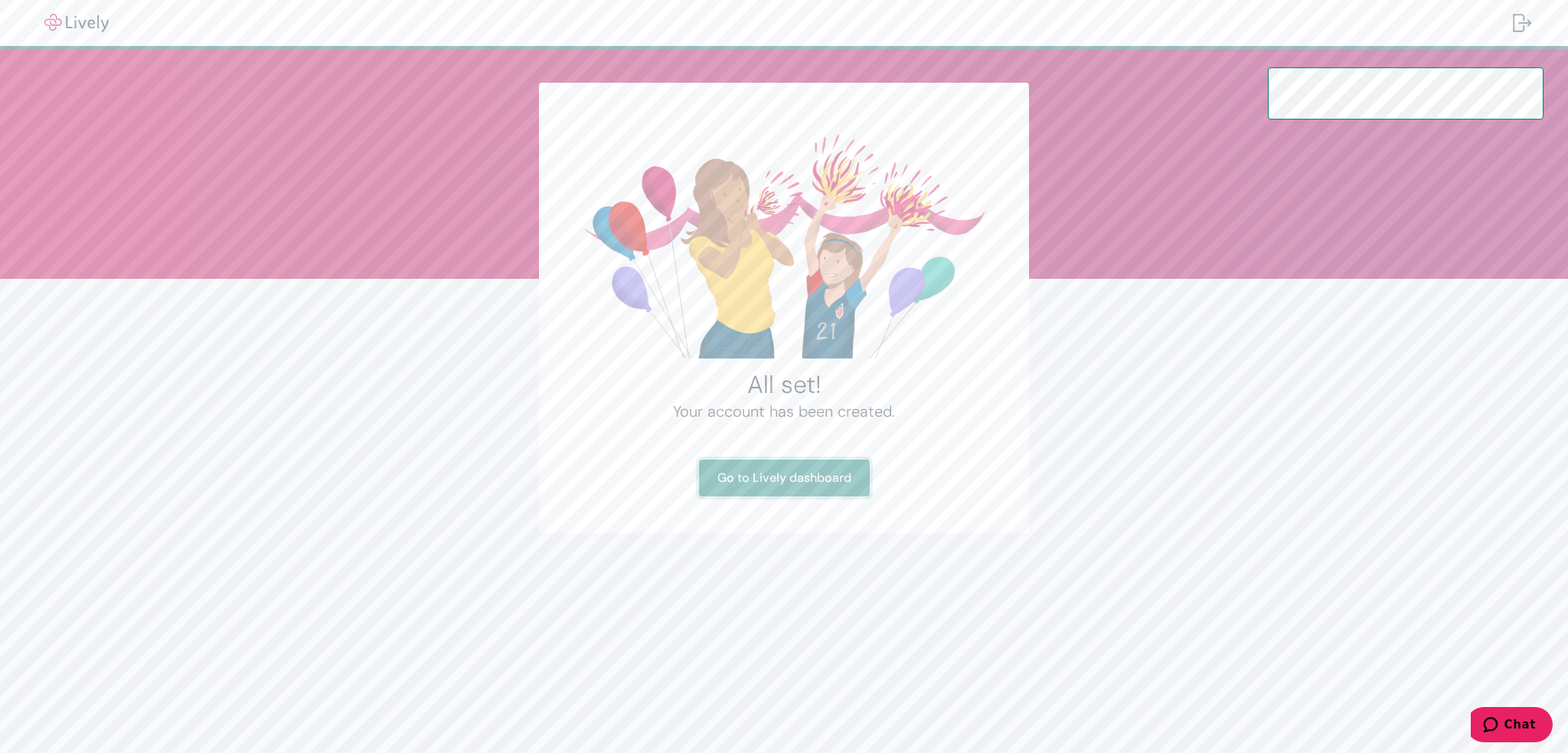
click at [807, 477] on link "Go to Lively dashboard" at bounding box center [784, 478] width 170 height 37
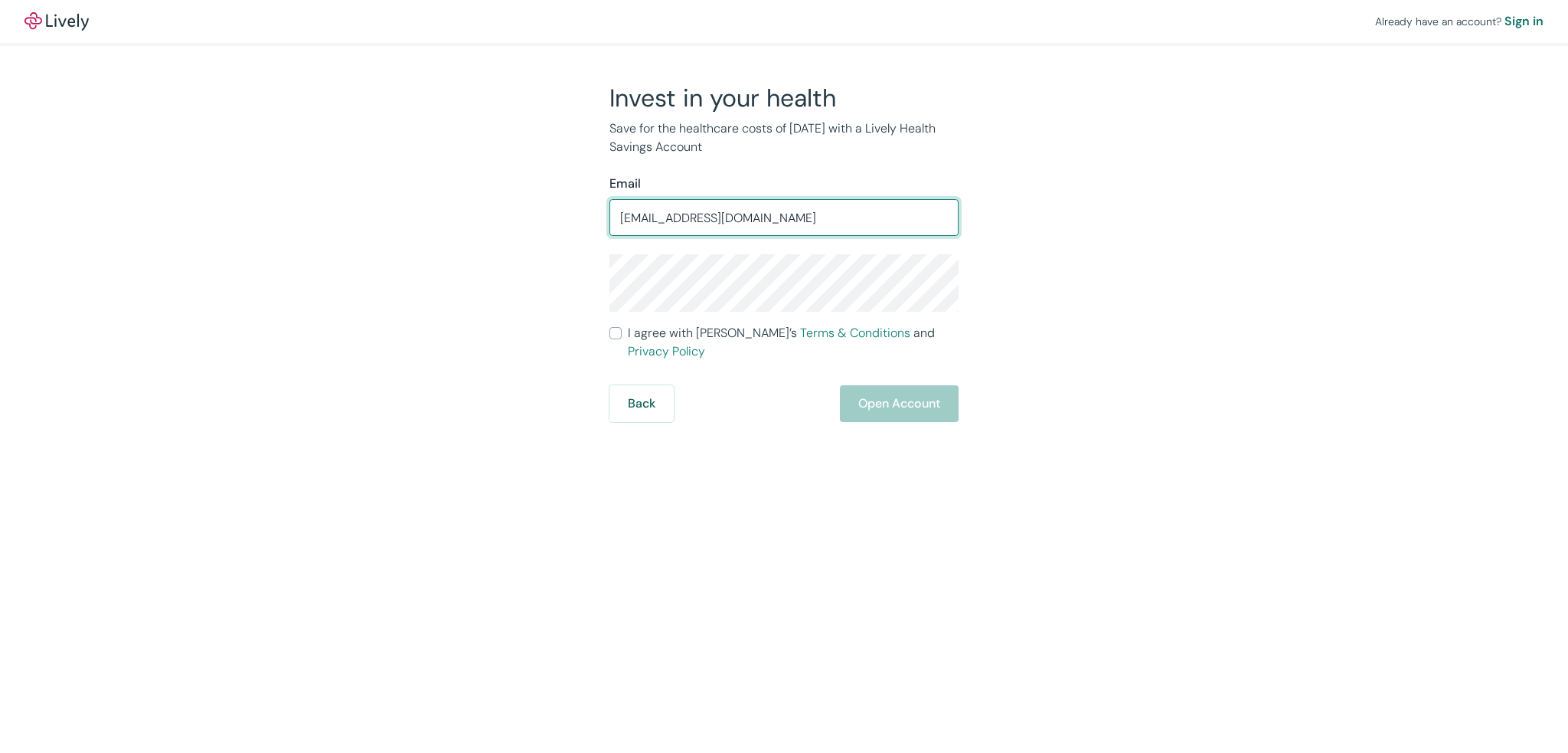
type input "[EMAIL_ADDRESS][DOMAIN_NAME]"
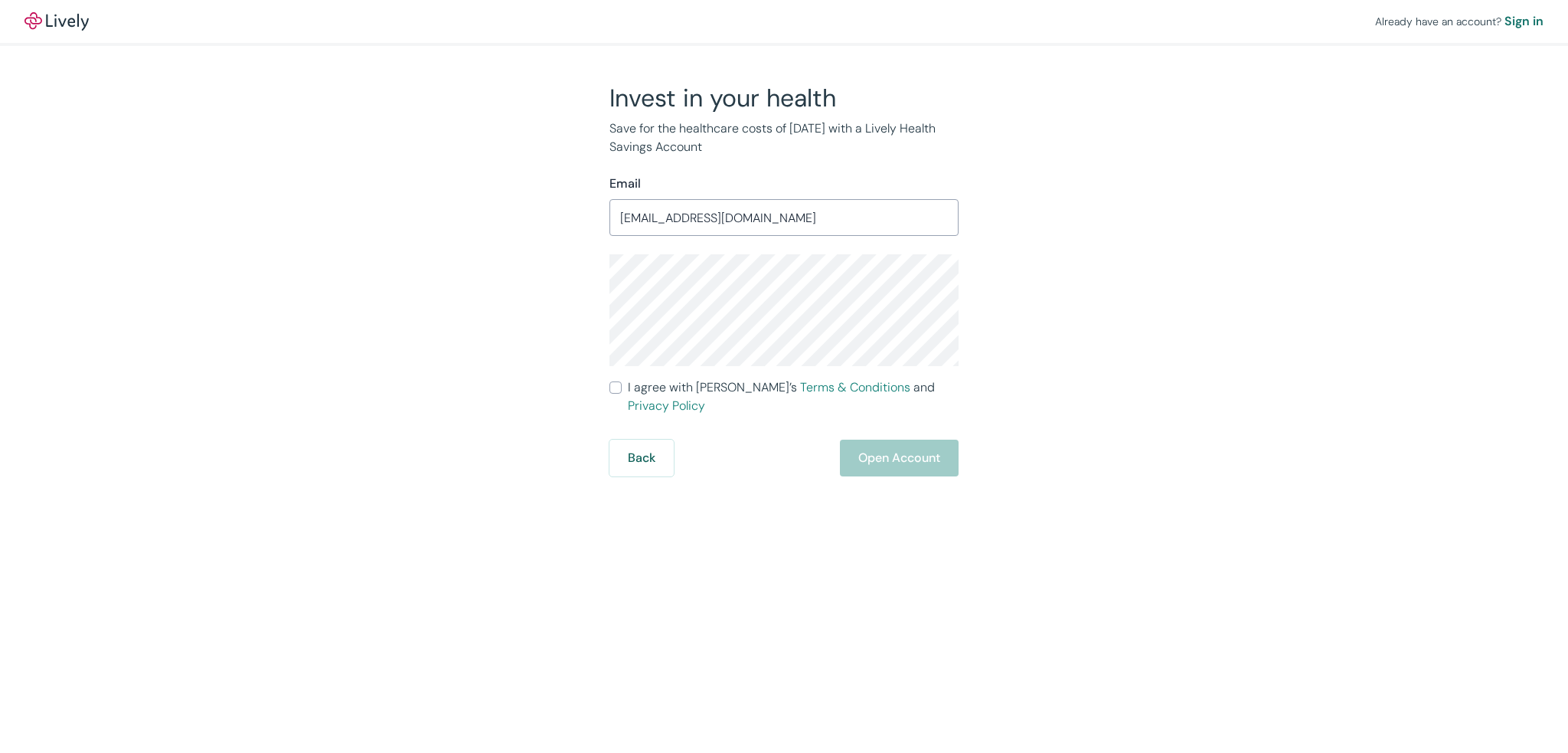
click at [1167, 471] on div "Already have an account? Sign in Invest in your health Save for the healthcare …" at bounding box center [784, 376] width 1568 height 753
click at [611, 390] on input "I agree with Lively’s Terms & Conditions and Privacy Policy" at bounding box center [616, 387] width 13 height 13
checkbox input "true"
click at [891, 440] on button "Open Account" at bounding box center [900, 458] width 119 height 37
